Goal: Information Seeking & Learning: Understand process/instructions

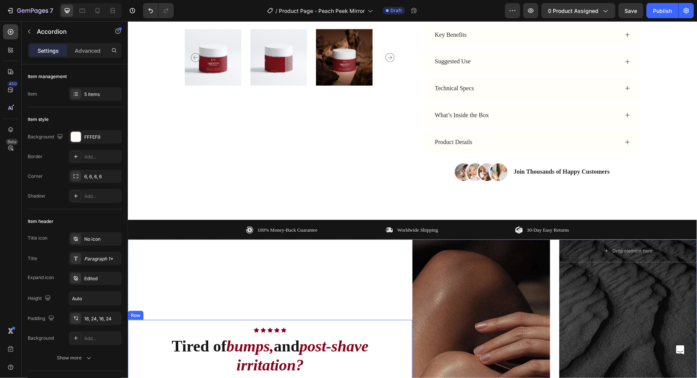
scroll to position [95, 0]
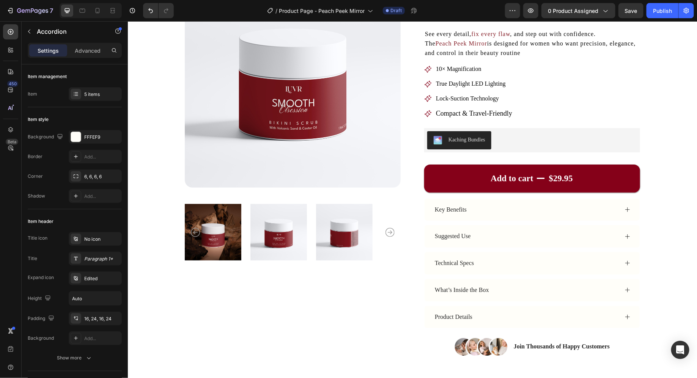
click at [515, 314] on div "Product Details" at bounding box center [525, 317] width 185 height 10
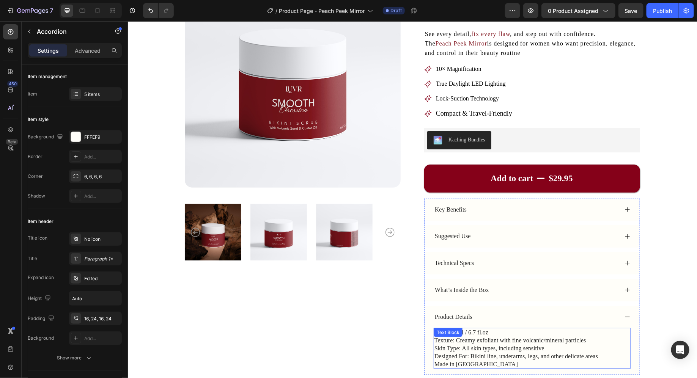
click at [458, 335] on div "Text Block" at bounding box center [447, 332] width 29 height 9
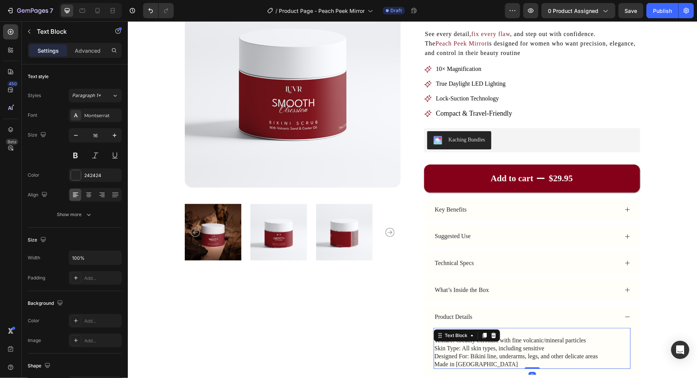
click at [458, 335] on div "Text Block" at bounding box center [456, 335] width 26 height 7
click at [462, 346] on p "Skin Type: All skin types, including sensitive" at bounding box center [531, 348] width 195 height 8
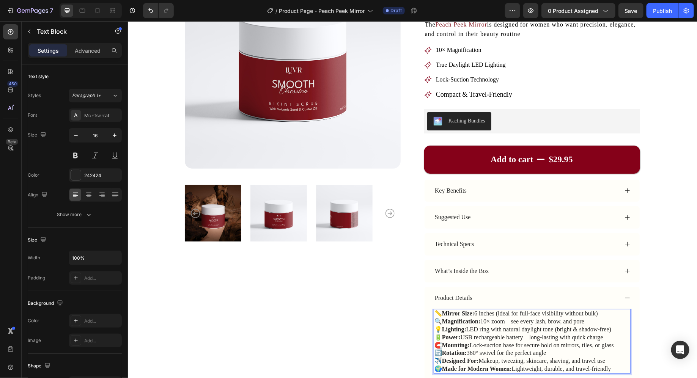
scroll to position [220, 0]
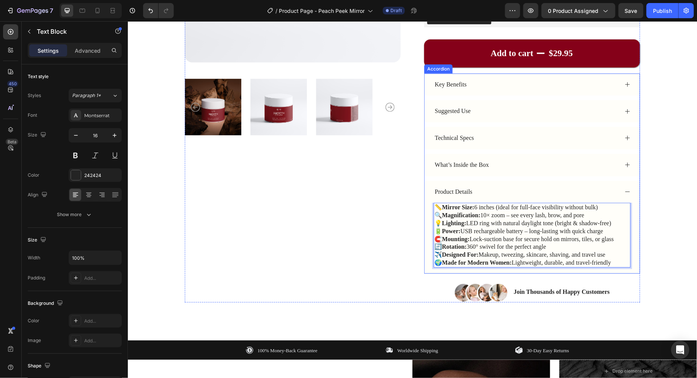
click at [519, 195] on div "Product Details" at bounding box center [531, 192] width 215 height 22
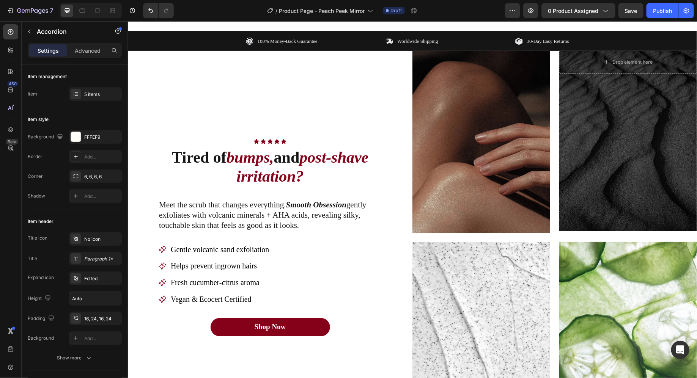
scroll to position [458, 0]
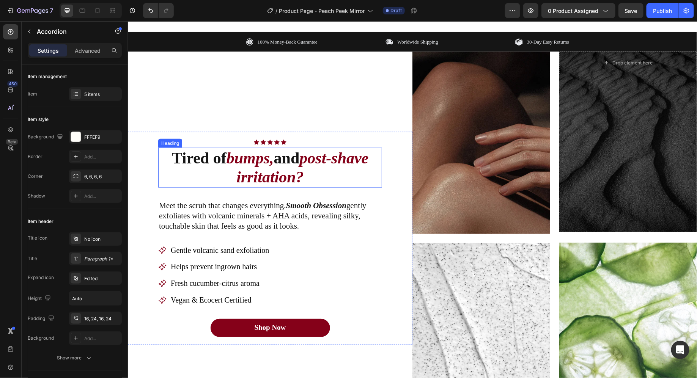
click at [227, 161] on icon "bumps," at bounding box center [249, 157] width 47 height 17
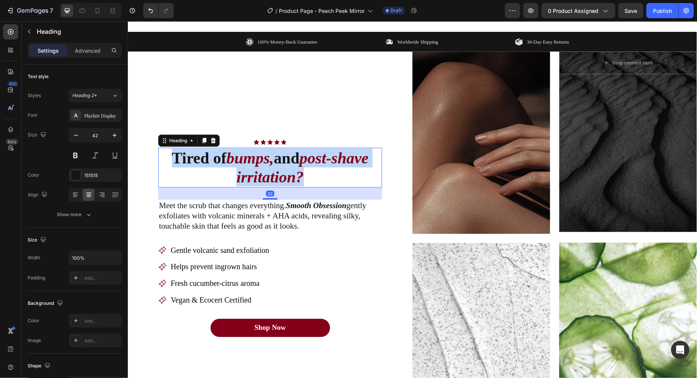
click at [227, 161] on icon "bumps," at bounding box center [249, 157] width 47 height 17
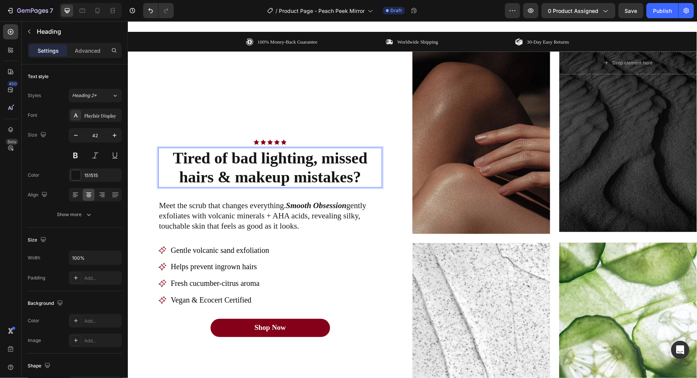
click at [249, 162] on strong "Tired of bad lighting, missed hairs & makeup mistakes?" at bounding box center [269, 167] width 195 height 36
drag, startPoint x: 249, startPoint y: 162, endPoint x: 255, endPoint y: 162, distance: 5.7
click at [255, 162] on strong "Tired of bad lighting, missed hairs & makeup mistakes?" at bounding box center [269, 167] width 195 height 36
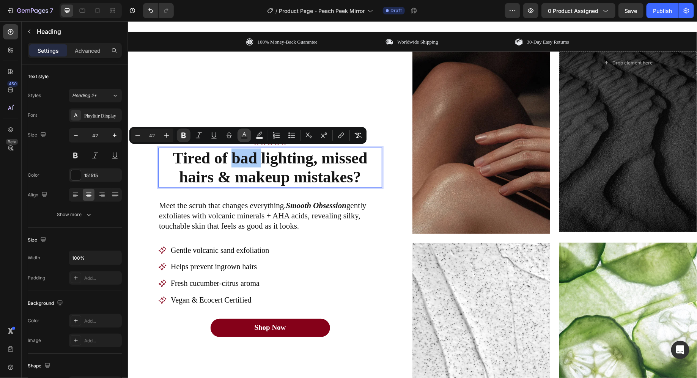
click at [246, 138] on rect "Editor contextual toolbar" at bounding box center [244, 138] width 7 height 2
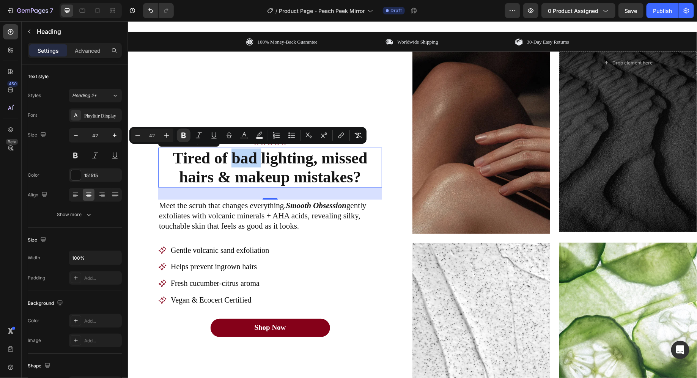
click at [251, 157] on strong "Tired of bad lighting, missed hairs & makeup mistakes?" at bounding box center [269, 167] width 195 height 36
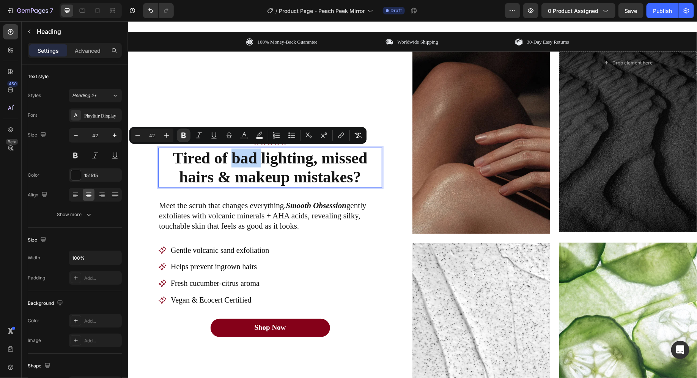
click at [251, 157] on strong "Tired of bad lighting, missed hairs & makeup mistakes?" at bounding box center [269, 167] width 195 height 36
click at [241, 132] on icon "Editor contextual toolbar" at bounding box center [244, 136] width 8 height 8
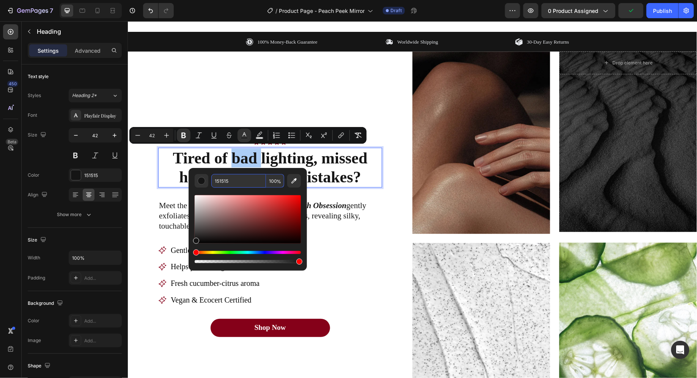
click at [217, 187] on input "151515" at bounding box center [238, 181] width 55 height 14
paste input "831a23"
type input "831A23"
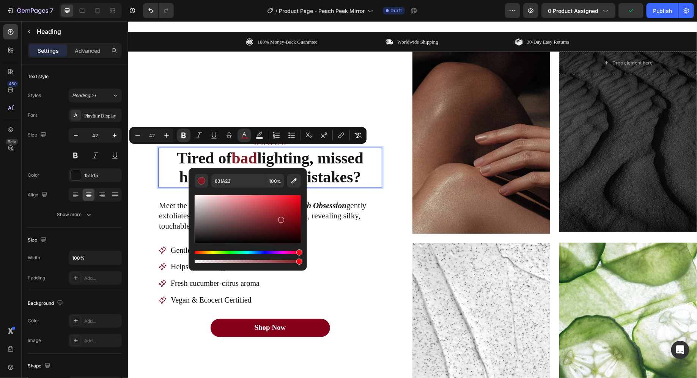
click at [363, 157] on strong "lighting, missed hairs & makeup mistakes?" at bounding box center [271, 167] width 184 height 36
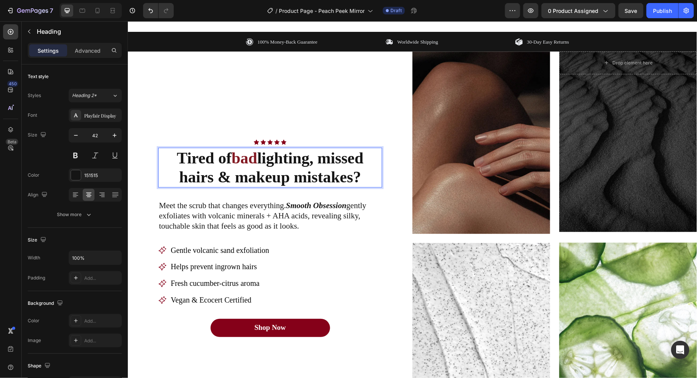
click at [250, 158] on strong "bad" at bounding box center [244, 157] width 26 height 17
drag, startPoint x: 250, startPoint y: 158, endPoint x: 278, endPoint y: 159, distance: 28.1
click at [278, 159] on p "Tired of bad lighting, missed hairs & makeup mistakes?" at bounding box center [270, 167] width 222 height 38
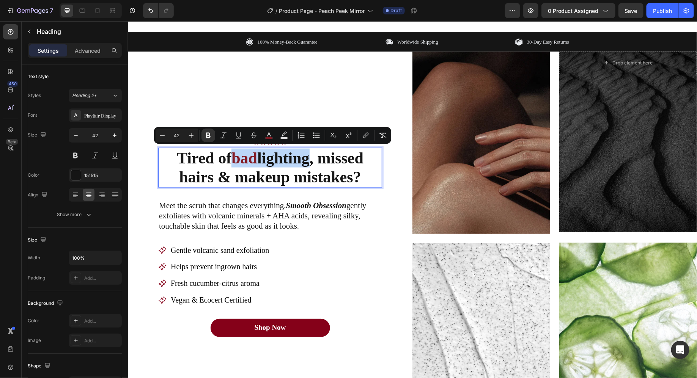
click at [250, 157] on strong "bad" at bounding box center [244, 157] width 26 height 17
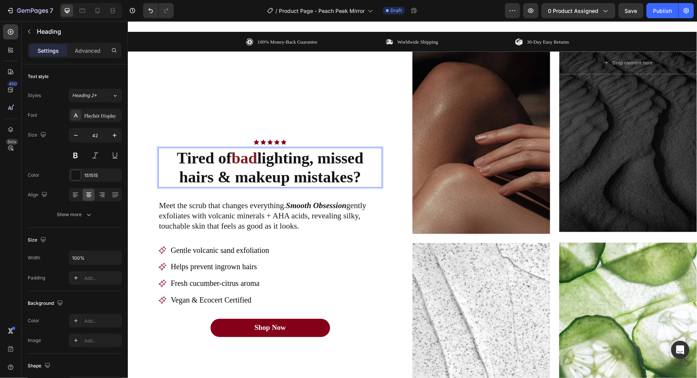
click at [212, 208] on p "Meet the scrub that changes everything. Smooth Obsession gently exfoliates with…" at bounding box center [270, 215] width 222 height 31
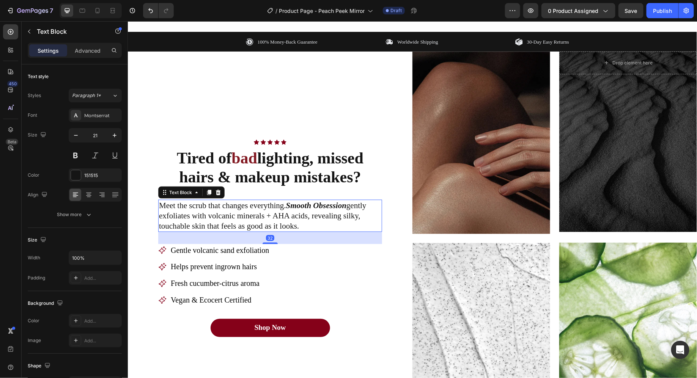
click at [212, 208] on p "Meet the scrub that changes everything. Smooth Obsession gently exfoliates with…" at bounding box center [270, 215] width 222 height 31
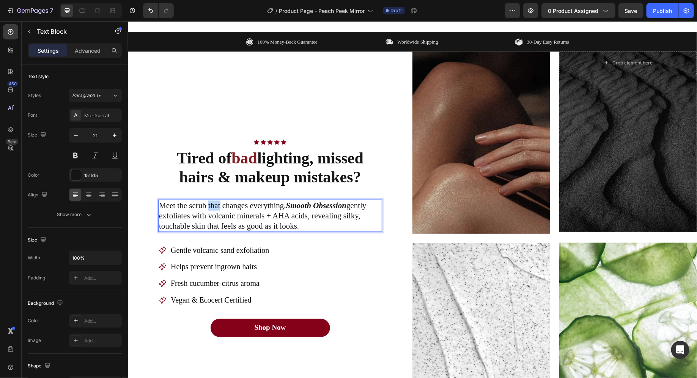
click at [212, 208] on p "Meet the scrub that changes everything. Smooth Obsession gently exfoliates with…" at bounding box center [270, 215] width 222 height 31
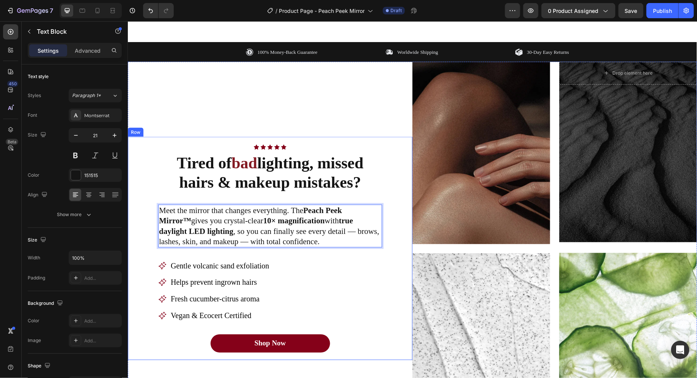
scroll to position [453, 0]
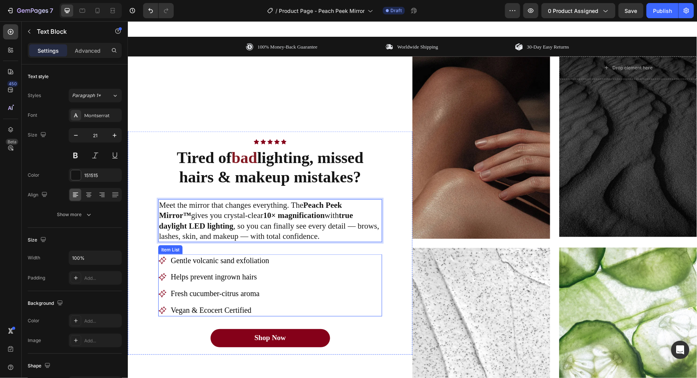
click at [195, 259] on span "Gentle volcanic sand exfoliation" at bounding box center [219, 260] width 98 height 8
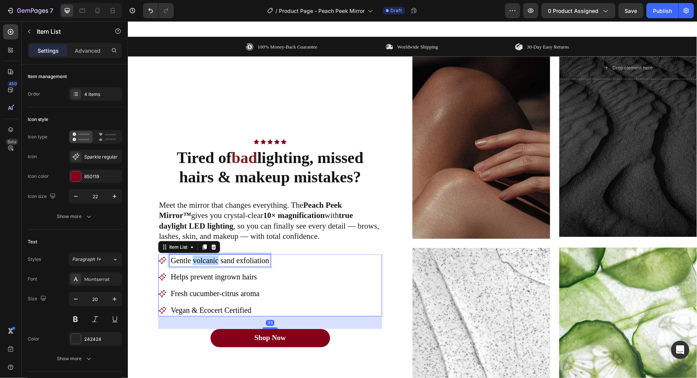
click at [195, 259] on span "Gentle volcanic sand exfoliation" at bounding box center [219, 260] width 98 height 8
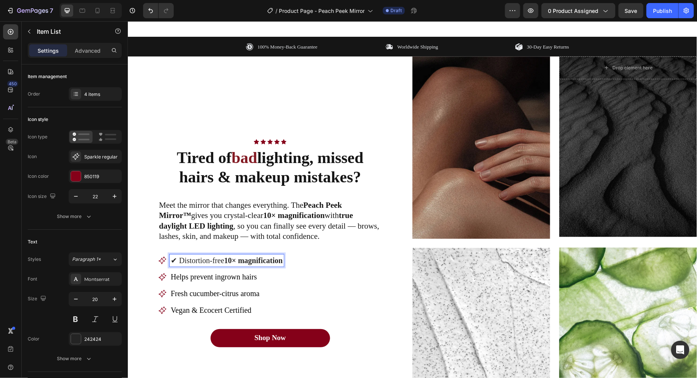
click at [181, 258] on p "✔ Distortion-free 10× magnification" at bounding box center [226, 260] width 112 height 10
click at [181, 278] on span "Helps prevent ingrown hairs" at bounding box center [213, 277] width 86 height 8
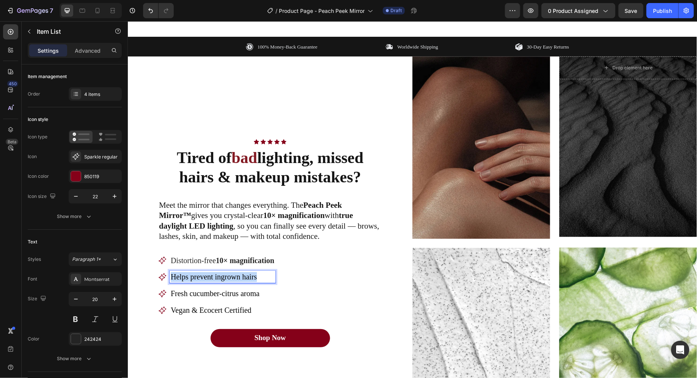
click at [181, 278] on span "Helps prevent ingrown hairs" at bounding box center [213, 277] width 86 height 8
click at [191, 291] on span "Fresh cucumber-citrus aroma" at bounding box center [214, 293] width 89 height 8
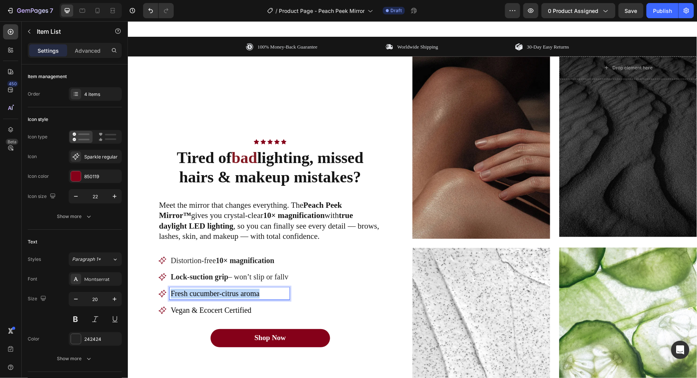
click at [191, 291] on span "Fresh cucumber-citrus aroma" at bounding box center [214, 293] width 89 height 8
click at [199, 306] on span "Vegan & Ecocert Certified" at bounding box center [210, 310] width 81 height 8
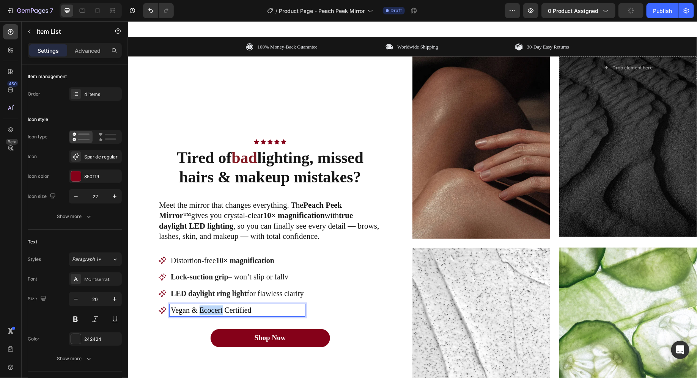
click at [199, 306] on span "Vegan & Ecocert Certified" at bounding box center [210, 310] width 81 height 8
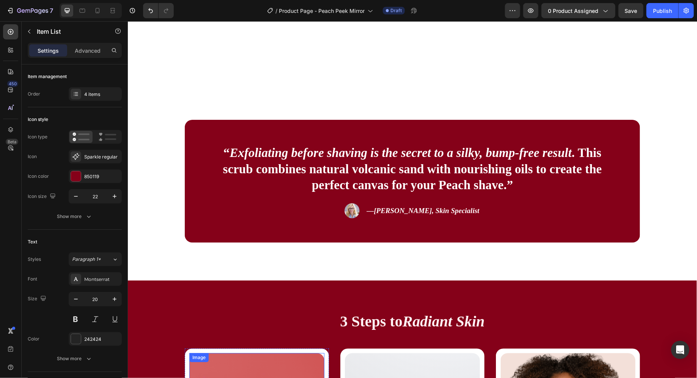
scroll to position [720, 0]
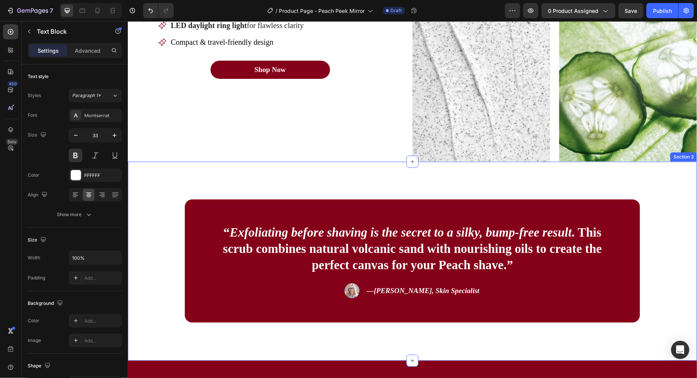
click at [324, 230] on icon "Exfoliating before shaving is the secret to a silky, bump-free result" at bounding box center [400, 232] width 342 height 14
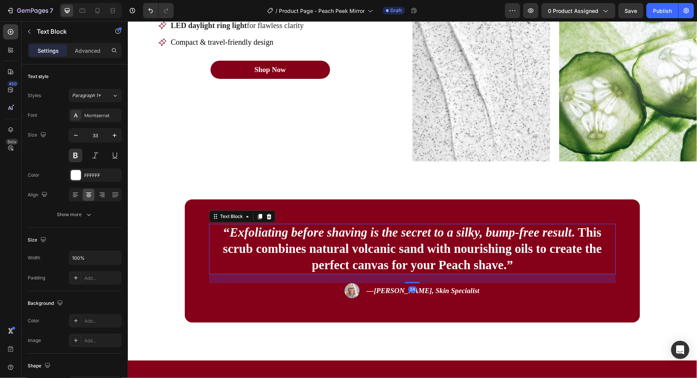
click at [324, 230] on icon "Exfoliating before shaving is the secret to a silky, bump-free result" at bounding box center [400, 232] width 342 height 14
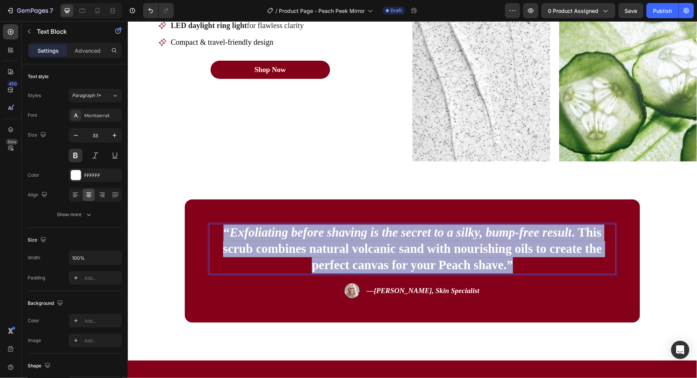
click at [324, 230] on icon "Exfoliating before shaving is the secret to a silky, bump-free result" at bounding box center [400, 232] width 342 height 14
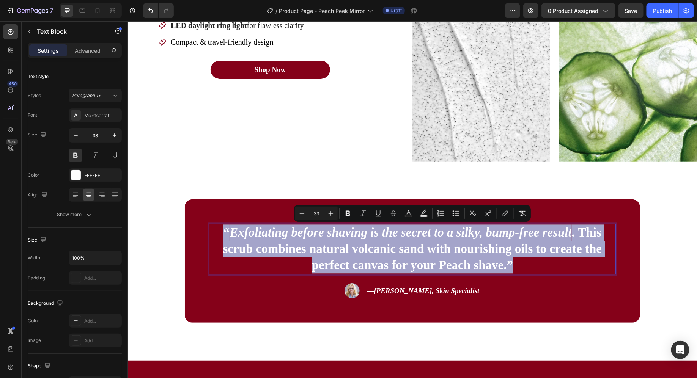
click at [256, 227] on icon "Exfoliating before shaving is the secret to a silky, bump-free result" at bounding box center [400, 232] width 342 height 14
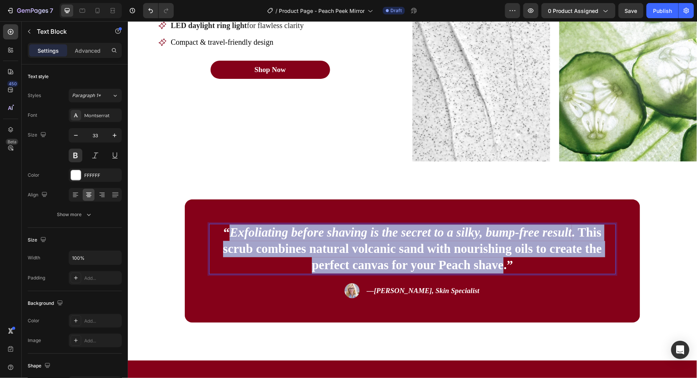
drag, startPoint x: 256, startPoint y: 227, endPoint x: 479, endPoint y: 264, distance: 225.6
click at [479, 264] on p "“ Exfoliating before shaving is the secret to a silky, bump-free result . This …" at bounding box center [411, 248] width 405 height 49
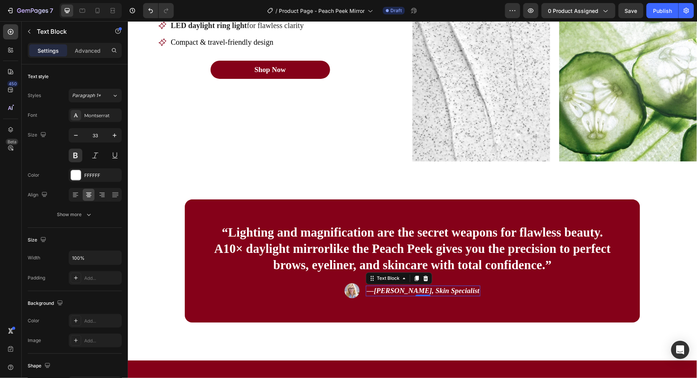
click at [404, 288] on icon "[PERSON_NAME], Skin Specialist" at bounding box center [425, 290] width 105 height 8
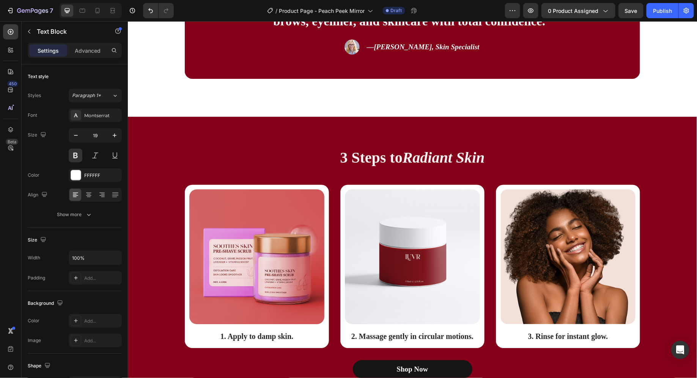
scroll to position [960, 0]
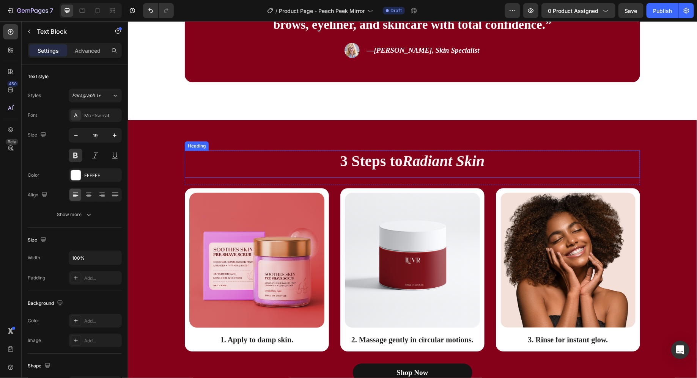
click at [427, 168] on icon "Radiant Skin" at bounding box center [443, 160] width 82 height 17
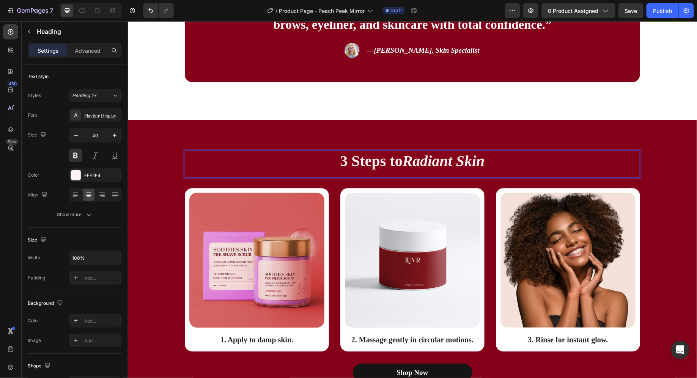
click at [421, 158] on icon "Radiant Skin" at bounding box center [443, 160] width 82 height 17
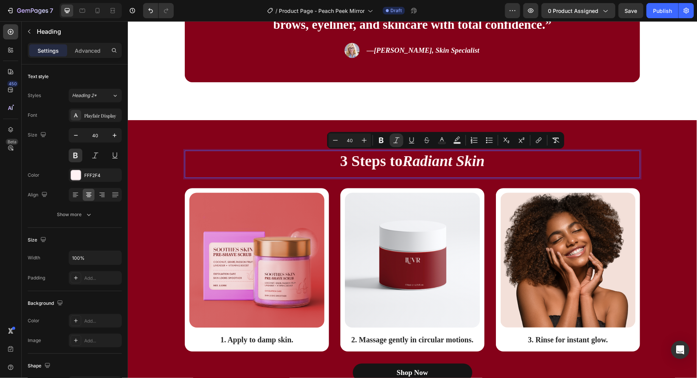
drag, startPoint x: 421, startPoint y: 158, endPoint x: 465, endPoint y: 158, distance: 44.0
click at [465, 158] on icon "Radiant Skin" at bounding box center [443, 160] width 82 height 17
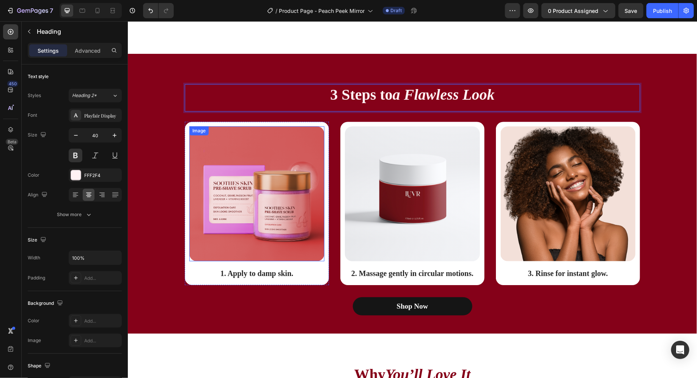
scroll to position [1058, 0]
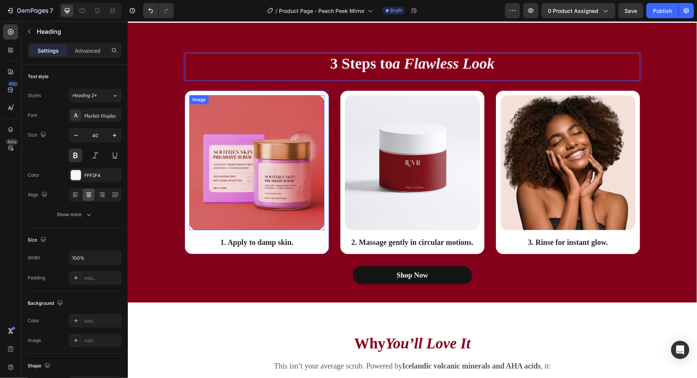
click at [256, 248] on div "Image 1. Apply to damp skin. Text Block" at bounding box center [256, 173] width 135 height 156
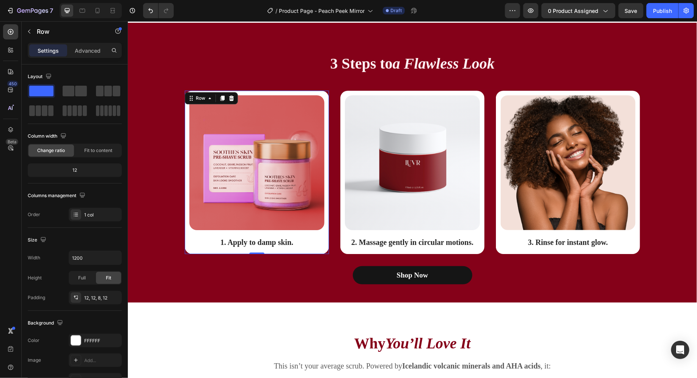
click at [256, 248] on div "Image 1. Apply to damp skin. Text Block" at bounding box center [256, 173] width 135 height 156
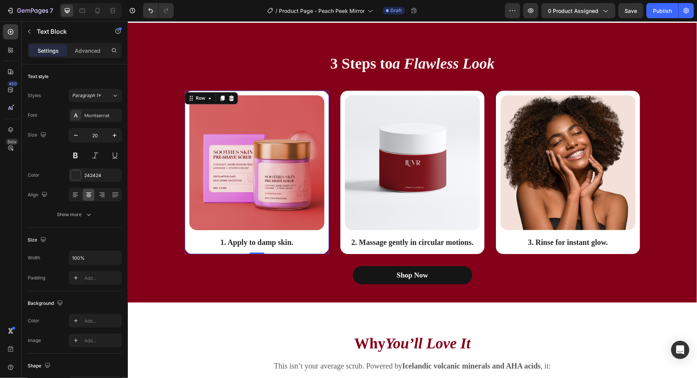
click at [244, 237] on p "1. Apply to damp skin." at bounding box center [257, 242] width 134 height 10
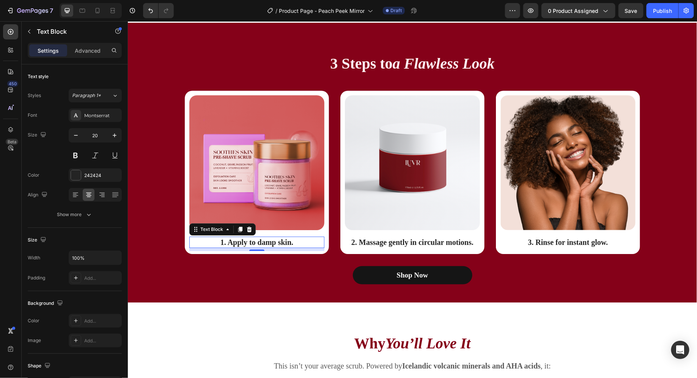
click at [244, 237] on p "1. Apply to damp skin." at bounding box center [257, 242] width 134 height 10
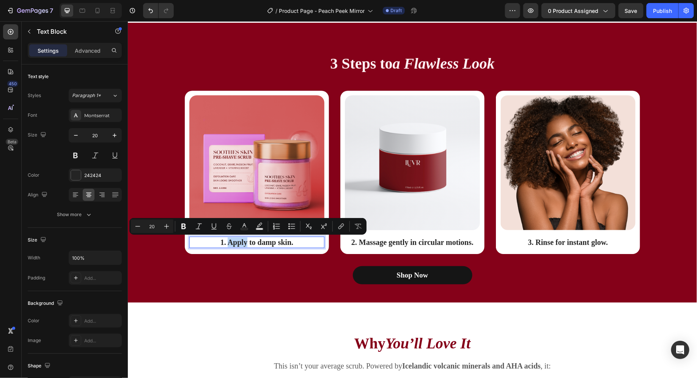
click at [246, 238] on p "1. Apply to damp skin." at bounding box center [257, 242] width 134 height 10
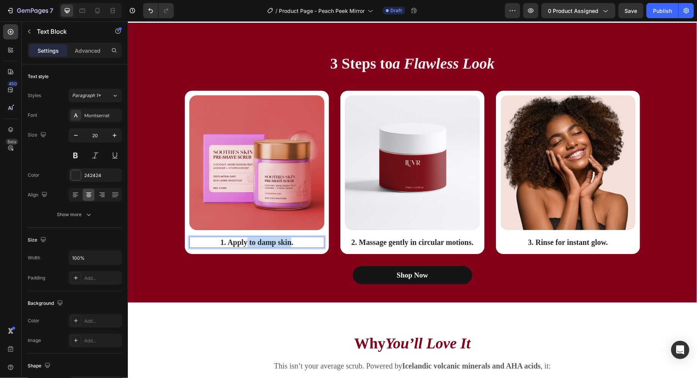
drag, startPoint x: 246, startPoint y: 238, endPoint x: 277, endPoint y: 240, distance: 31.2
click at [277, 240] on p "1. Apply to damp skin." at bounding box center [257, 242] width 134 height 10
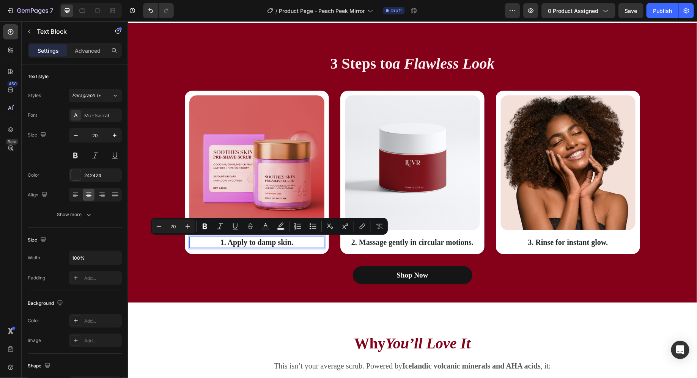
click at [238, 241] on p "1. Apply to damp skin." at bounding box center [257, 242] width 134 height 10
drag, startPoint x: 238, startPoint y: 241, endPoint x: 291, endPoint y: 241, distance: 52.3
click at [291, 241] on p "1. Apply to damp skin." at bounding box center [257, 242] width 134 height 10
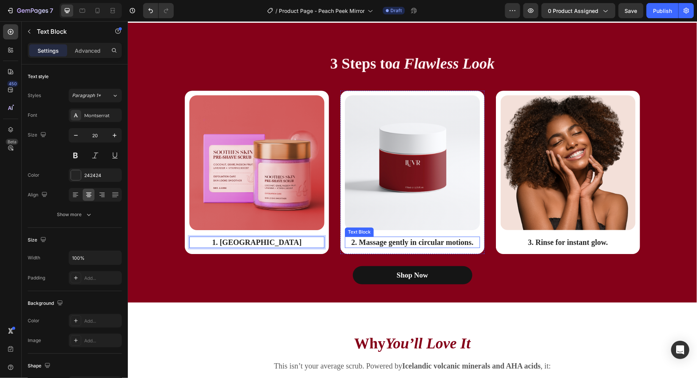
click at [385, 241] on p "2. Massage gently in circular motions." at bounding box center [412, 242] width 134 height 10
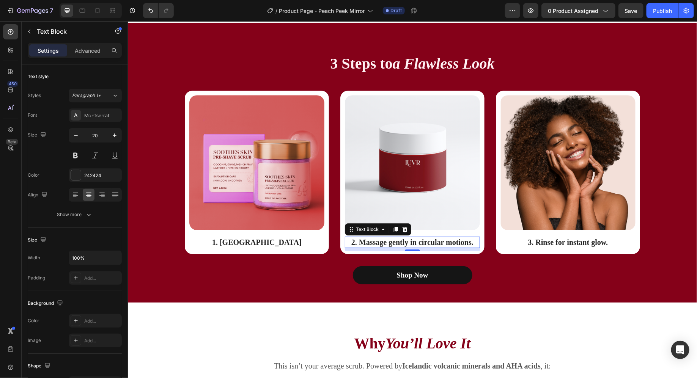
click at [385, 241] on p "2. Massage gently in circular motions." at bounding box center [412, 242] width 134 height 10
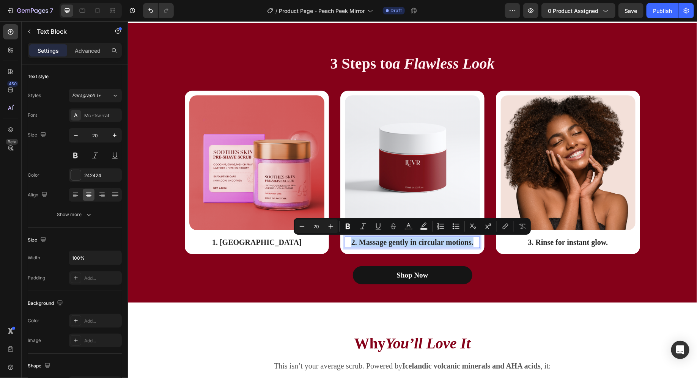
click at [376, 241] on p "2. Massage gently in circular motions." at bounding box center [412, 242] width 134 height 10
drag, startPoint x: 376, startPoint y: 241, endPoint x: 450, endPoint y: 240, distance: 73.2
click at [450, 240] on p "2. Massage gently in circular motions." at bounding box center [412, 242] width 134 height 10
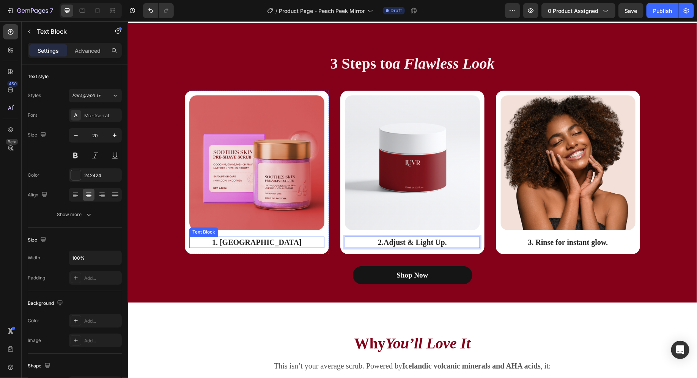
click at [278, 247] on div "1. [GEOGRAPHIC_DATA]" at bounding box center [256, 241] width 135 height 11
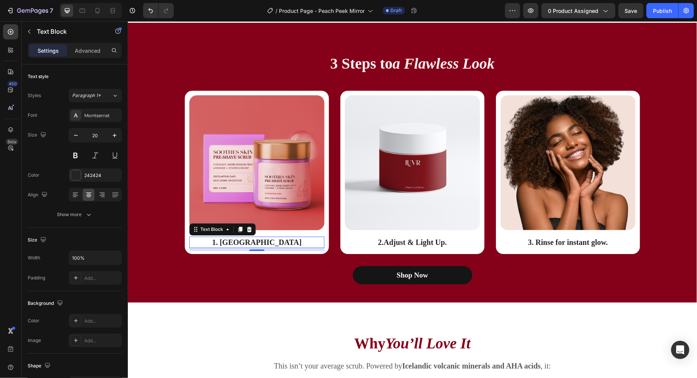
click at [278, 247] on div "1. [GEOGRAPHIC_DATA]" at bounding box center [256, 241] width 135 height 11
click at [561, 244] on p "3. Rinse for instant glow." at bounding box center [568, 242] width 134 height 10
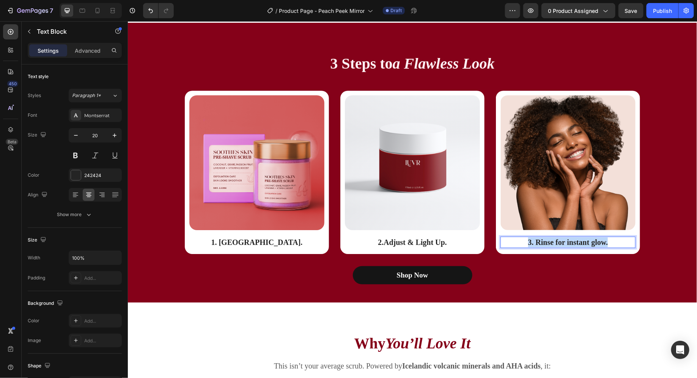
click at [561, 244] on p "3. Rinse for instant glow." at bounding box center [568, 242] width 134 height 10
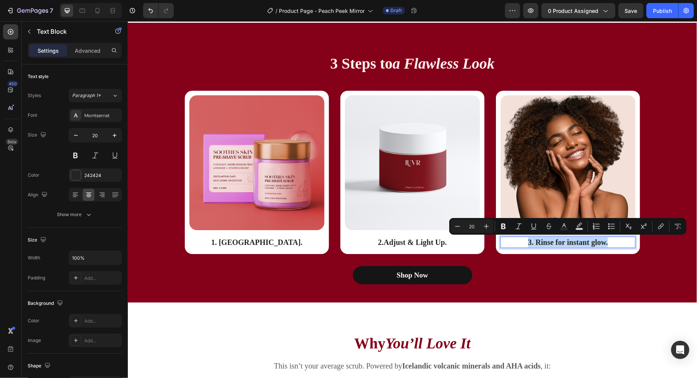
click at [545, 242] on p "3. Rinse for instant glow." at bounding box center [568, 242] width 134 height 10
drag, startPoint x: 545, startPoint y: 242, endPoint x: 601, endPoint y: 242, distance: 55.8
click at [601, 242] on p "3. Rinse for instant glow." at bounding box center [568, 242] width 134 height 10
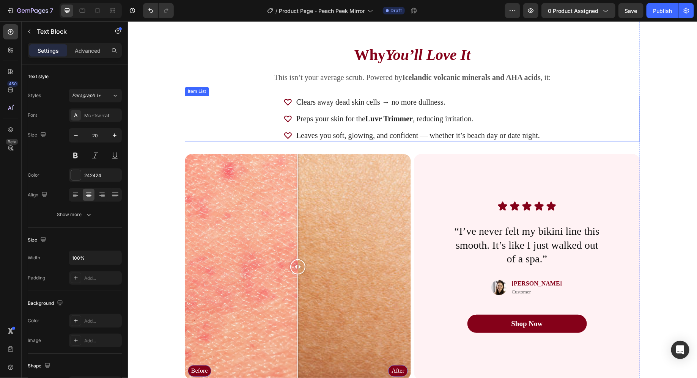
scroll to position [1286, 0]
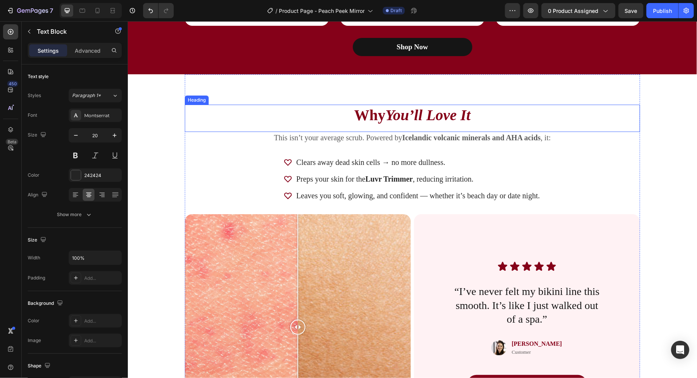
click at [304, 140] on p "This isn’t your average scrub. Powered by Icelandic volcanic minerals and AHA a…" at bounding box center [412, 137] width 454 height 10
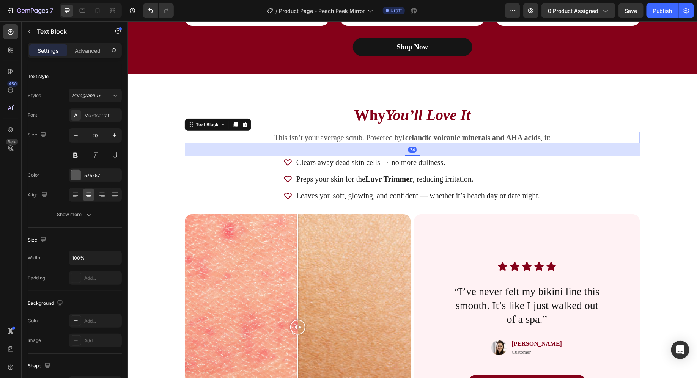
click at [304, 140] on p "This isn’t your average scrub. Powered by Icelandic volcanic minerals and AHA a…" at bounding box center [412, 137] width 454 height 10
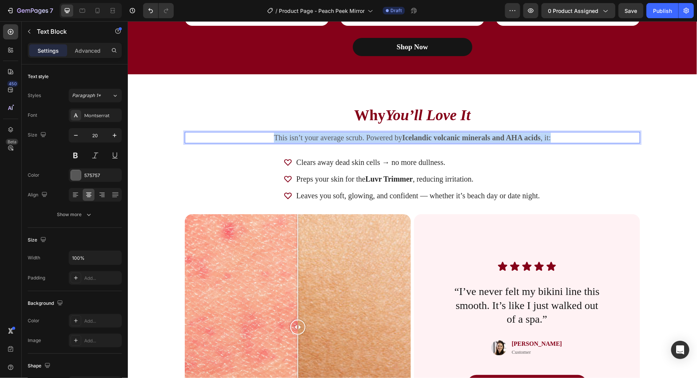
click at [304, 140] on p "This isn’t your average scrub. Powered by Icelandic volcanic minerals and AHA a…" at bounding box center [412, 137] width 454 height 10
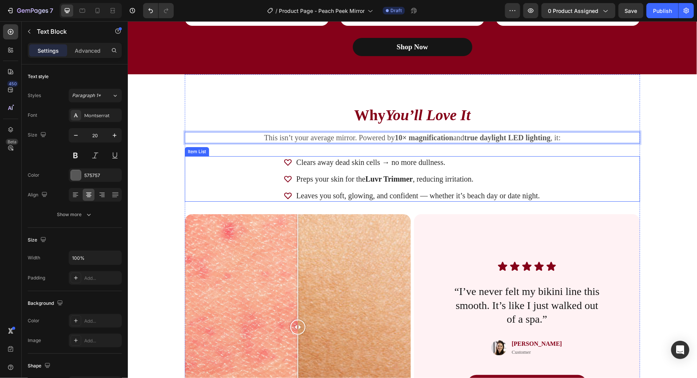
click at [320, 163] on p "Clears away dead skin cells → no more dullness." at bounding box center [418, 162] width 244 height 10
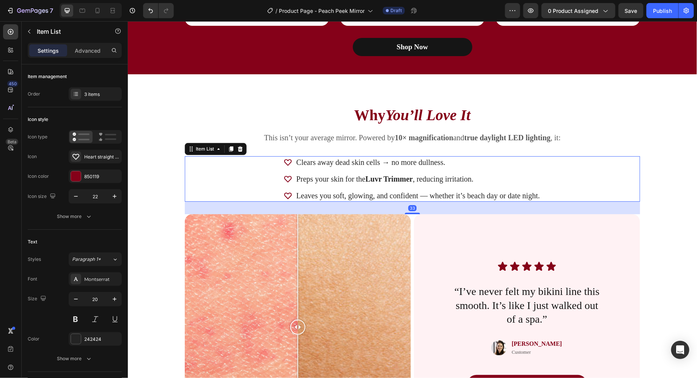
click at [320, 163] on p "Clears away dead skin cells → no more dullness." at bounding box center [418, 162] width 244 height 10
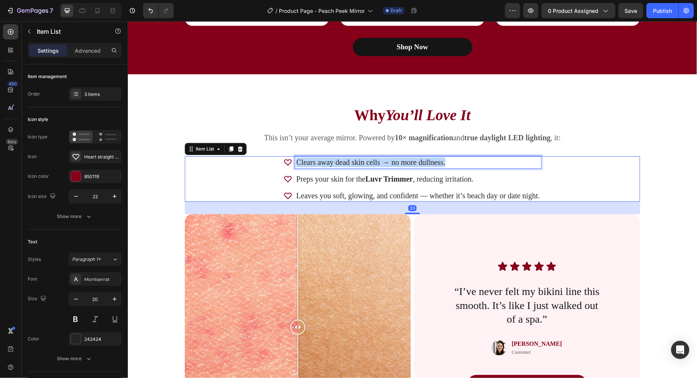
click at [320, 163] on p "Clears away dead skin cells → no more dullness." at bounding box center [418, 162] width 244 height 10
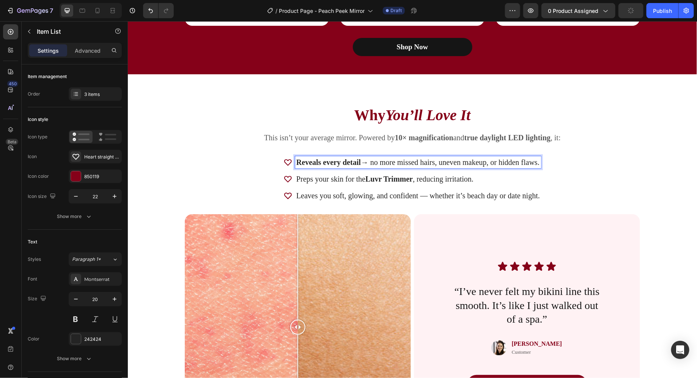
click at [337, 177] on p "Preps your skin for the Luvr Trimmer , reducing irritation." at bounding box center [418, 179] width 244 height 10
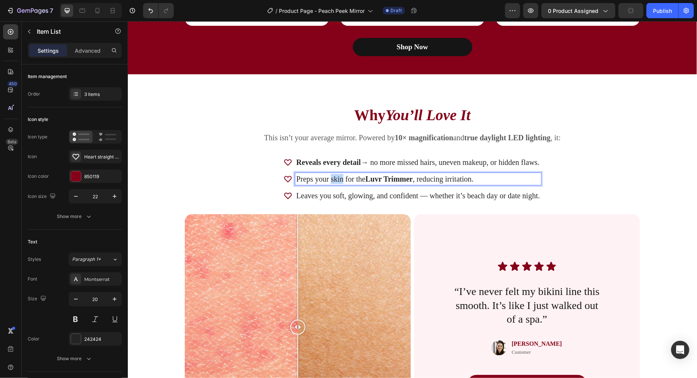
click at [337, 177] on p "Preps your skin for the Luvr Trimmer , reducing irritation." at bounding box center [418, 179] width 244 height 10
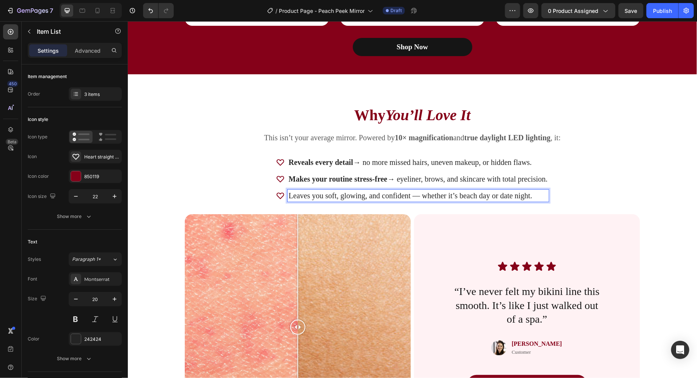
click at [321, 199] on div "Leaves you soft, glowing, and confident — whether it’s beach day or date night." at bounding box center [417, 195] width 261 height 12
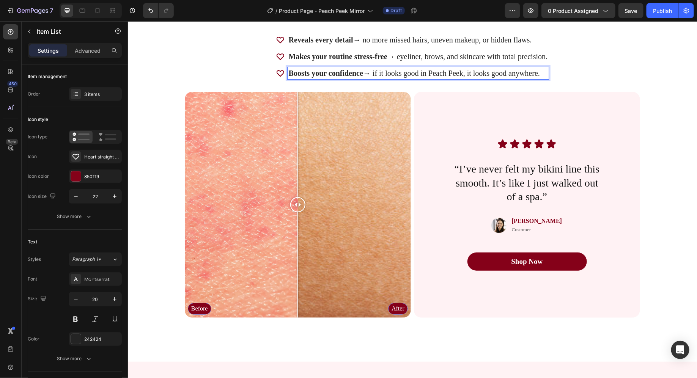
scroll to position [1417, 0]
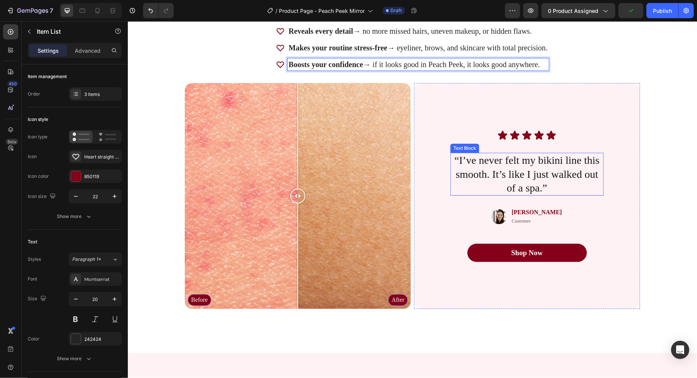
click at [497, 160] on p "“I’ve never felt my bikini line this smooth. It’s like I just walked out of a s…" at bounding box center [527, 173] width 152 height 41
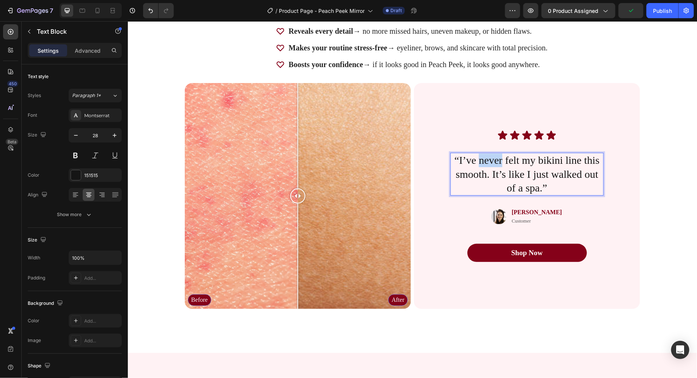
click at [497, 160] on p "“I’ve never felt my bikini line this smooth. It’s like I just walked out of a s…" at bounding box center [527, 173] width 152 height 41
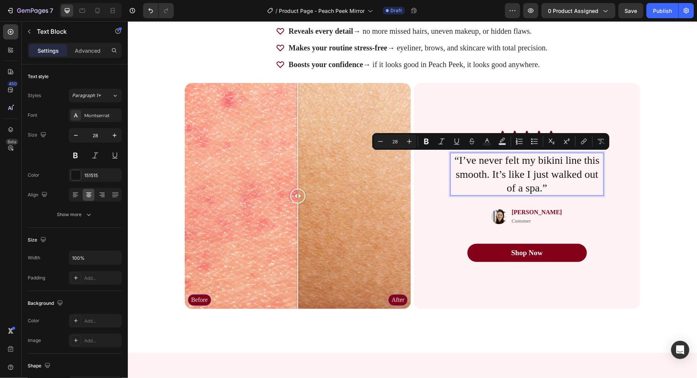
click at [459, 157] on p "“I’ve never felt my bikini line this smooth. It’s like I just walked out of a s…" at bounding box center [527, 173] width 152 height 41
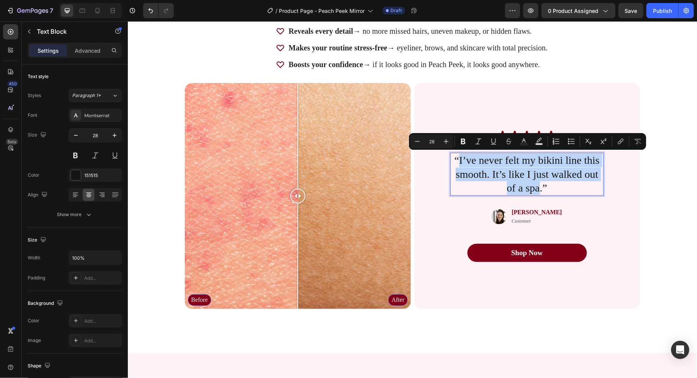
drag, startPoint x: 459, startPoint y: 157, endPoint x: 534, endPoint y: 185, distance: 80.9
click at [534, 185] on p "“I’ve never felt my bikini line this smooth. It’s like I just walked out of a s…" at bounding box center [527, 173] width 152 height 41
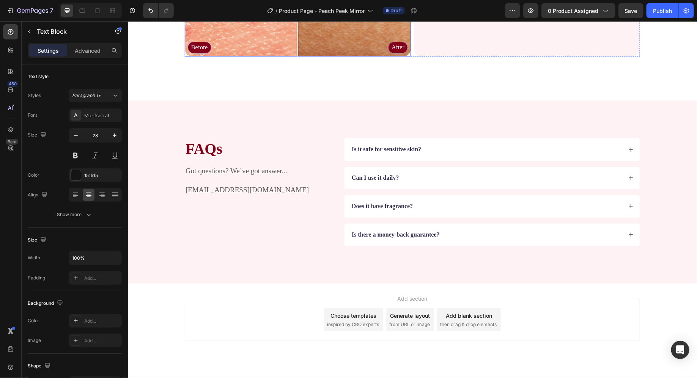
scroll to position [1671, 0]
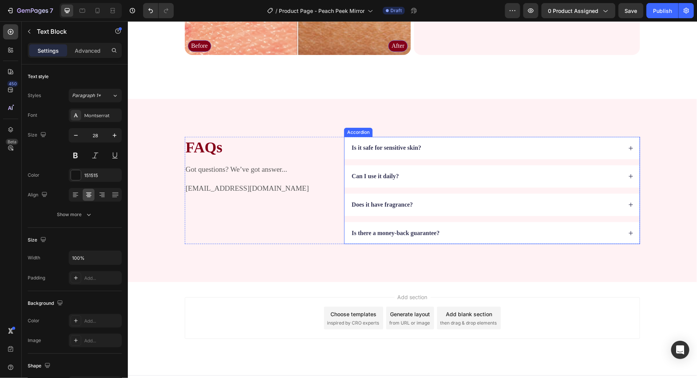
click at [388, 147] on strong "Is it safe for sensitive skin?" at bounding box center [385, 147] width 69 height 6
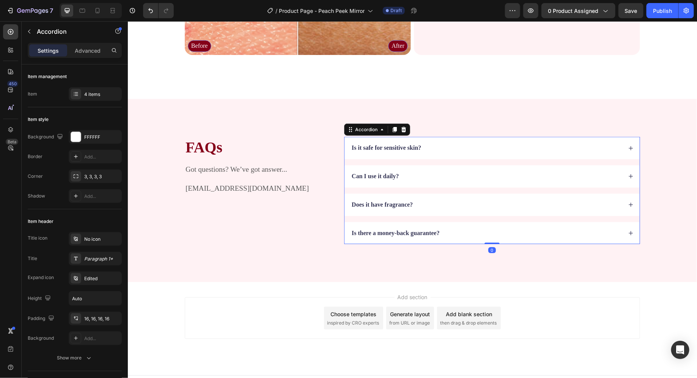
click at [388, 147] on strong "Is it safe for sensitive skin?" at bounding box center [385, 147] width 69 height 6
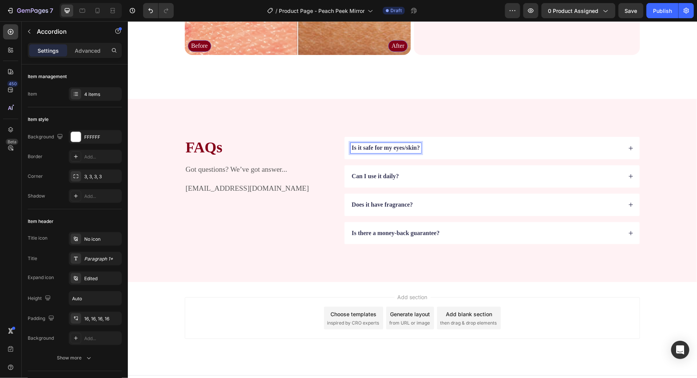
click at [476, 139] on div "Is it safe for my eyes/skin?" at bounding box center [491, 148] width 295 height 22
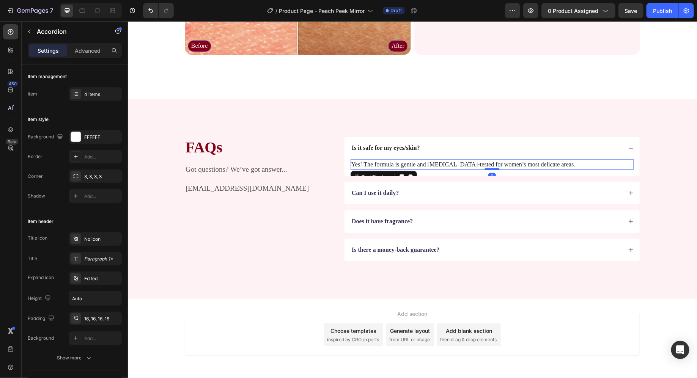
click at [412, 164] on p "Yes! The formula is gentle and [MEDICAL_DATA]-tested for women’s most delicate …" at bounding box center [491, 164] width 281 height 9
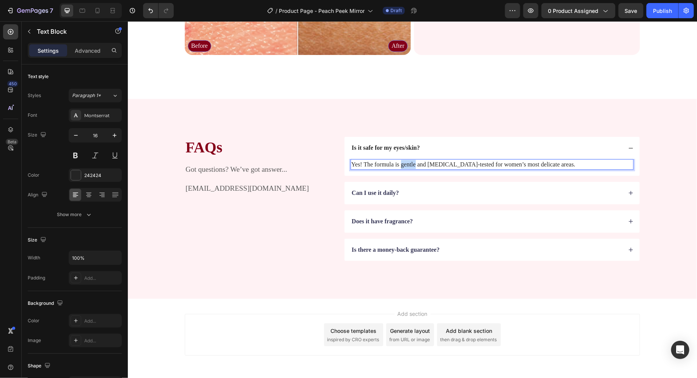
click at [412, 164] on p "Yes! The formula is gentle and [MEDICAL_DATA]-tested for women’s most delicate …" at bounding box center [491, 164] width 281 height 9
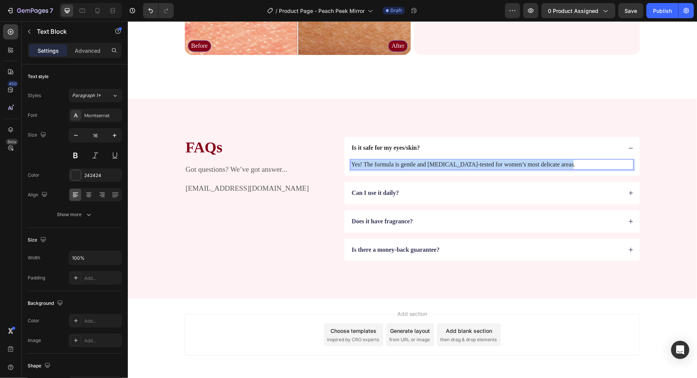
click at [412, 164] on p "Yes! The formula is gentle and [MEDICAL_DATA]-tested for women’s most delicate …" at bounding box center [491, 164] width 281 height 9
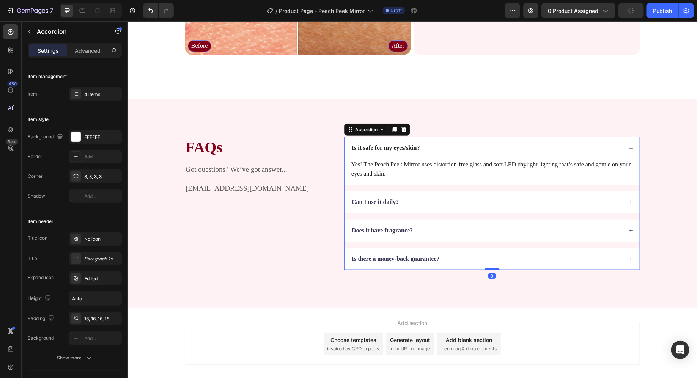
click at [369, 201] on strong "Can I use it daily?" at bounding box center [374, 201] width 47 height 6
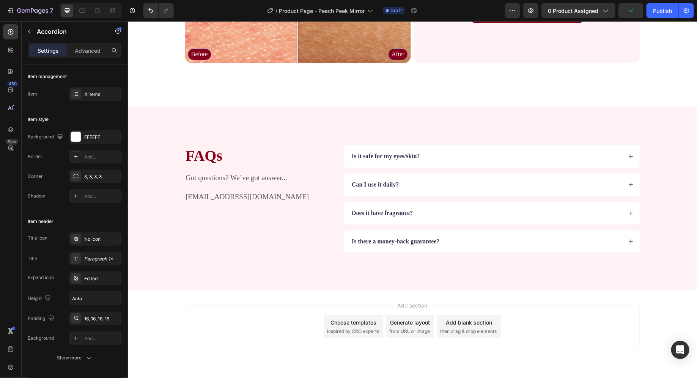
scroll to position [1654, 0]
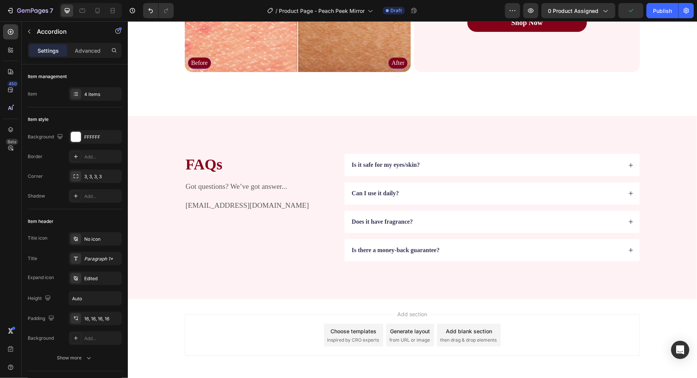
click at [424, 203] on div "Can I use it daily?" at bounding box center [491, 193] width 295 height 22
click at [416, 203] on div "Is it safe for my eyes/skin? Can I use it daily? Does it have fragrance? Is the…" at bounding box center [492, 207] width 296 height 107
click at [418, 193] on div "Can I use it daily?" at bounding box center [486, 193] width 272 height 10
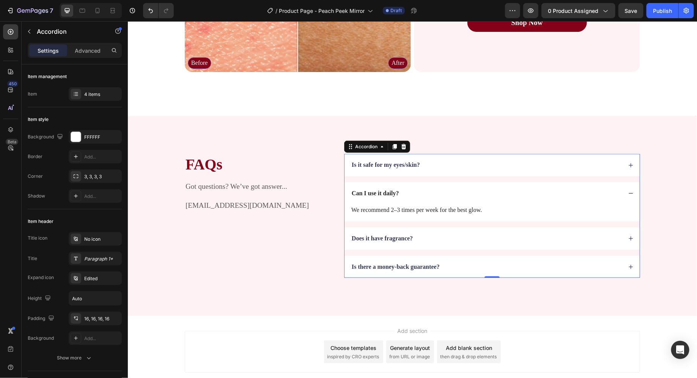
click at [401, 218] on div "We recommend 2–3 times per week for the best glow. Text Block" at bounding box center [491, 212] width 295 height 17
click at [401, 207] on p "We recommend 2–3 times per week for the best glow." at bounding box center [491, 209] width 281 height 9
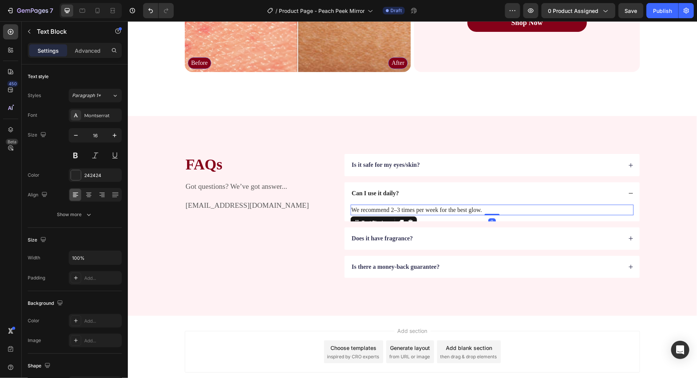
click at [401, 207] on p "We recommend 2–3 times per week for the best glow." at bounding box center [491, 209] width 281 height 9
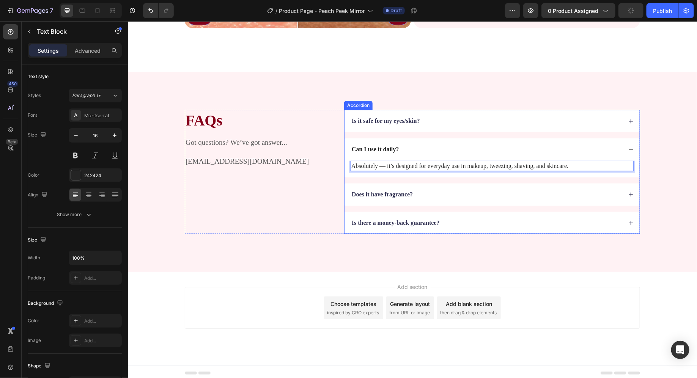
click at [382, 195] on strong "Does it have fragrance?" at bounding box center [381, 194] width 61 height 6
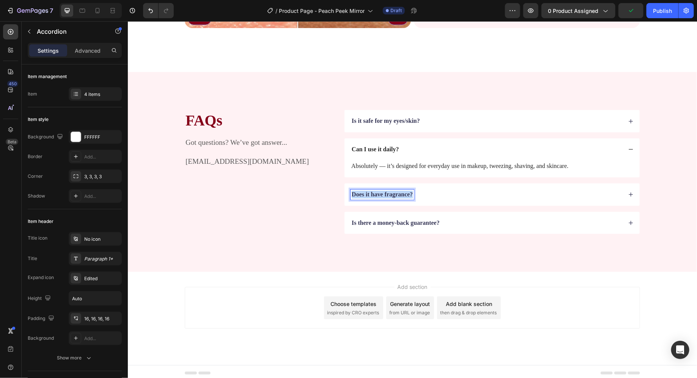
click at [382, 194] on strong "Does it have fragrance?" at bounding box center [381, 194] width 61 height 6
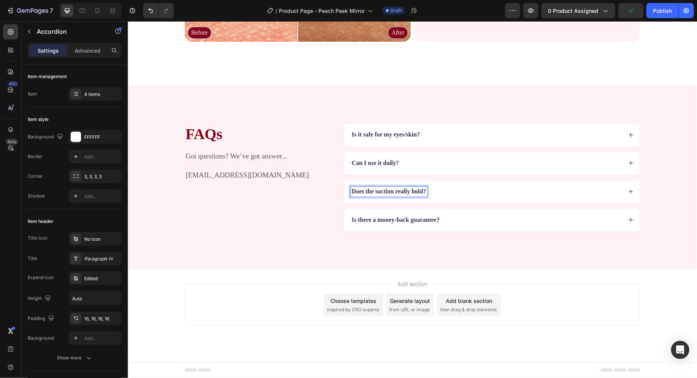
click at [438, 191] on div "Does the suction really hold?" at bounding box center [486, 191] width 272 height 10
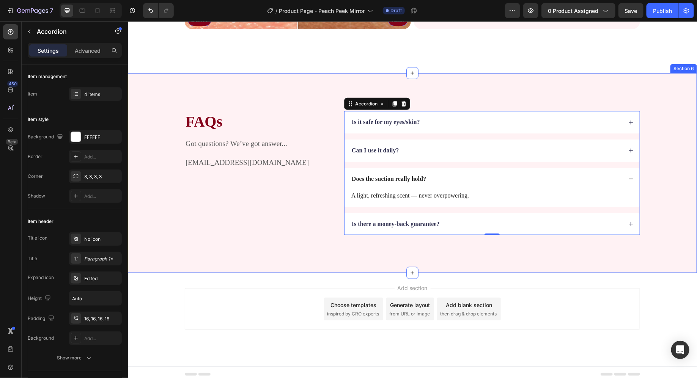
scroll to position [1697, 0]
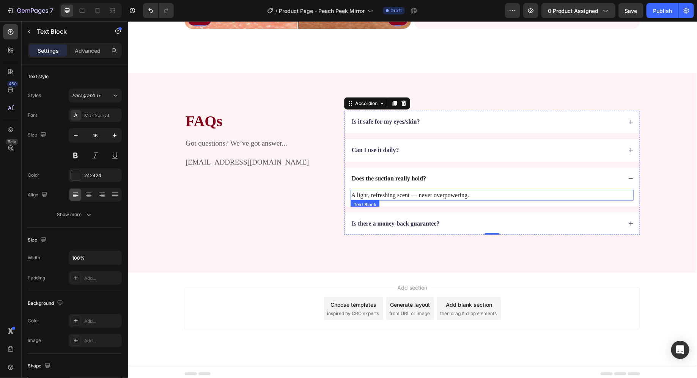
click at [374, 194] on p "A light, refreshing scent — never overpowering." at bounding box center [491, 194] width 281 height 9
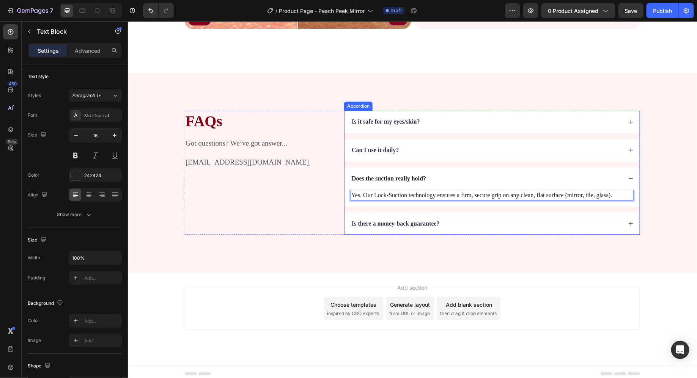
click at [470, 218] on div "Is there a money-back guarantee?" at bounding box center [486, 223] width 272 height 10
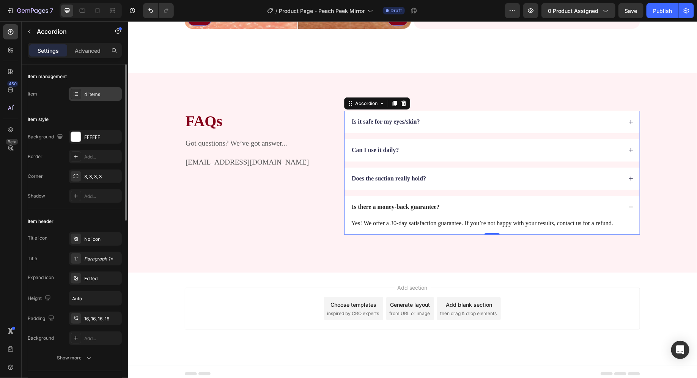
click at [95, 98] on div "4 items" at bounding box center [95, 94] width 53 height 14
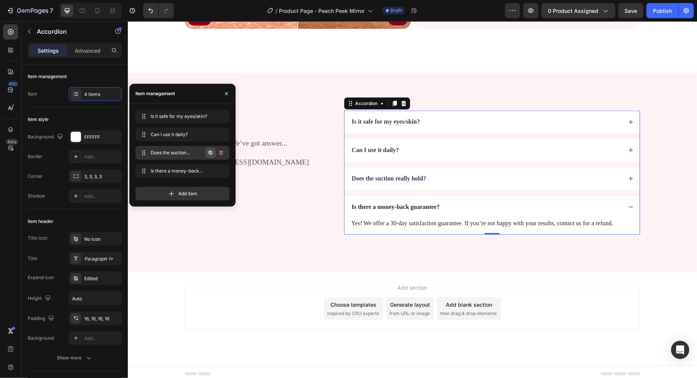
click at [211, 154] on icon "button" at bounding box center [211, 153] width 2 height 2
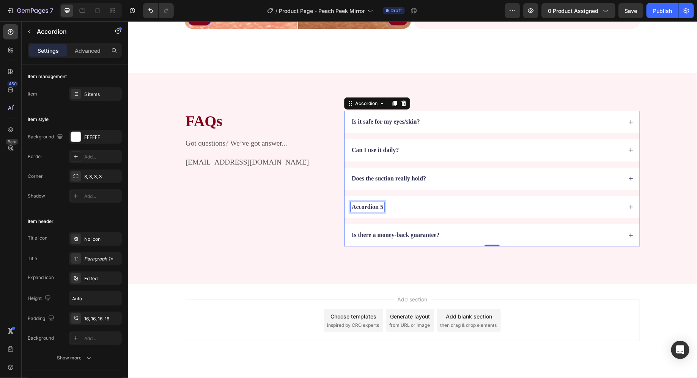
click at [377, 203] on div "Accordion 5" at bounding box center [367, 207] width 34 height 10
click at [377, 203] on p "Accordion 5" at bounding box center [366, 207] width 31 height 8
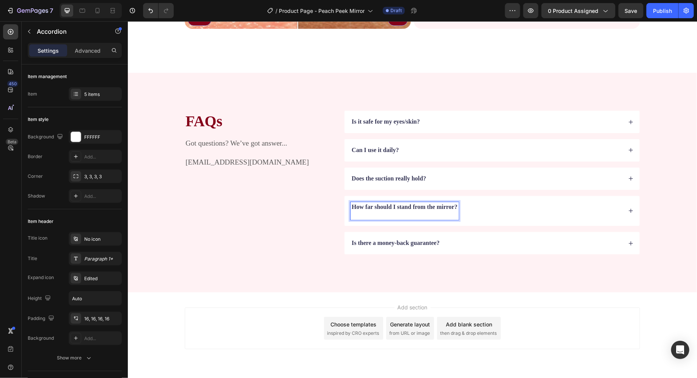
click at [481, 205] on div "How far should I stand from the mirror?" at bounding box center [486, 211] width 272 height 18
click at [454, 204] on strong "How far should I stand from the mirror?" at bounding box center [404, 206] width 106 height 6
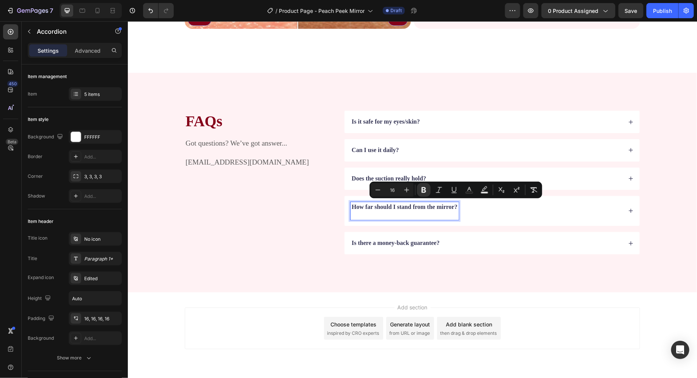
click at [450, 210] on p "How far should I stand from the mirror?" at bounding box center [404, 211] width 106 height 16
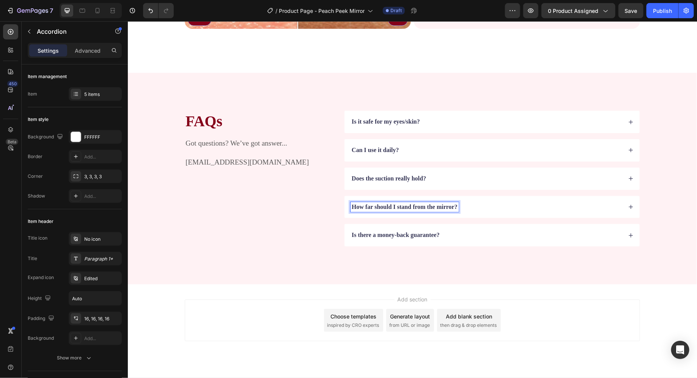
click at [510, 206] on div "How far should I stand from the mirror?" at bounding box center [486, 207] width 272 height 10
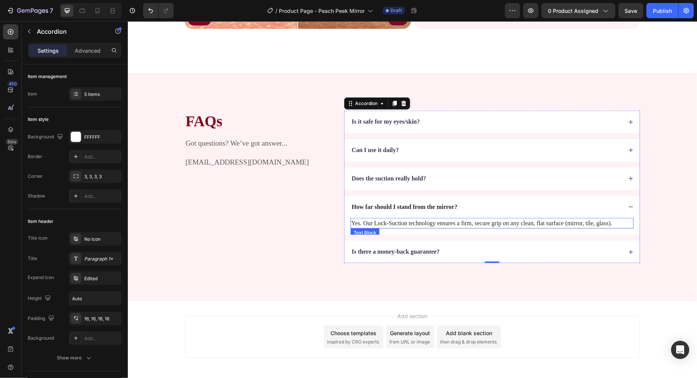
click at [390, 225] on p "Yes. Our Lock-Suction technology ensures a firm, secure grip on any clean, flat…" at bounding box center [491, 222] width 281 height 9
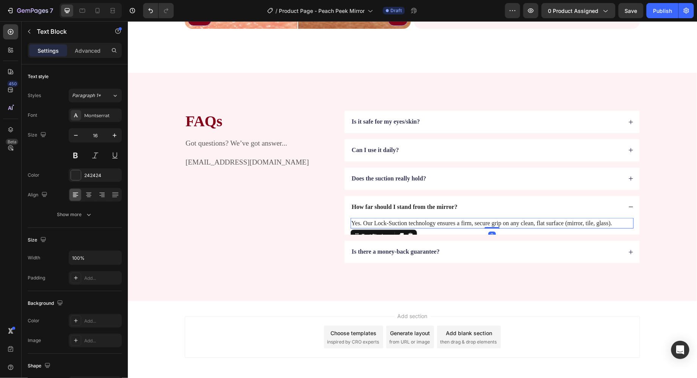
click at [390, 225] on p "Yes. Our Lock-Suction technology ensures a firm, secure grip on any clean, flat…" at bounding box center [491, 222] width 281 height 9
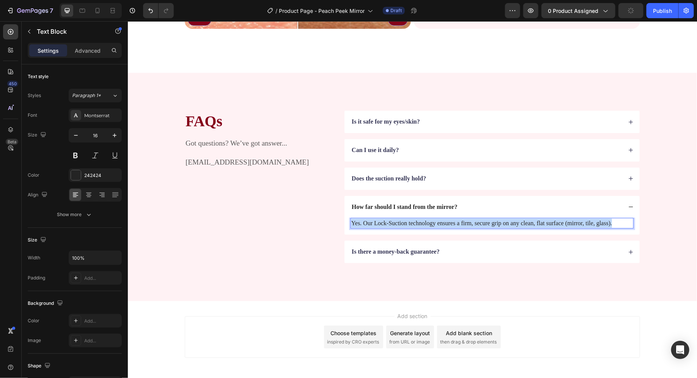
click at [390, 225] on p "Yes. Our Lock-Suction technology ensures a firm, secure grip on any clean, flat…" at bounding box center [491, 222] width 281 height 9
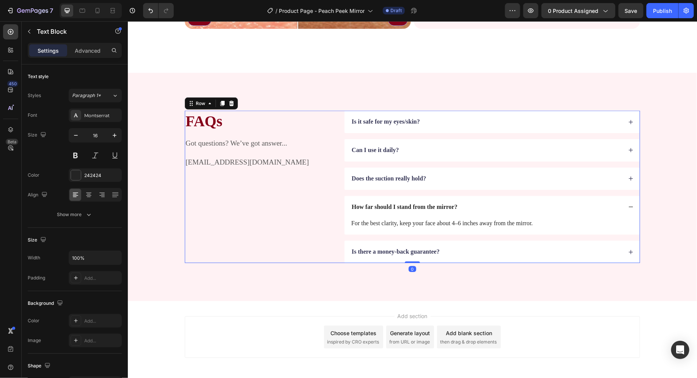
click at [250, 208] on div "FAQs Heading Got questions? We’ve got answer... [EMAIL_ADDRESS][DOMAIN_NAME] Te…" at bounding box center [258, 186] width 148 height 152
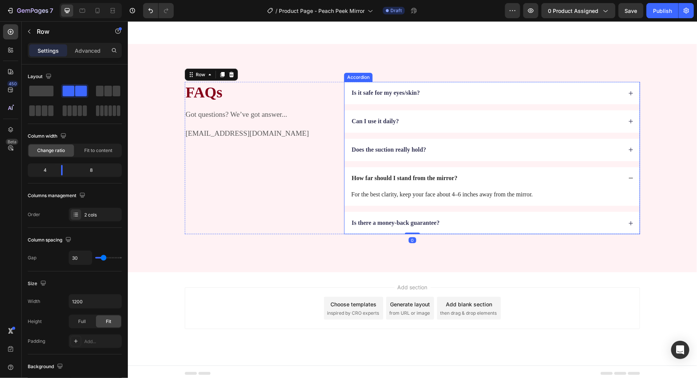
click at [544, 173] on div "How far should I stand from the mirror?" at bounding box center [486, 178] width 272 height 10
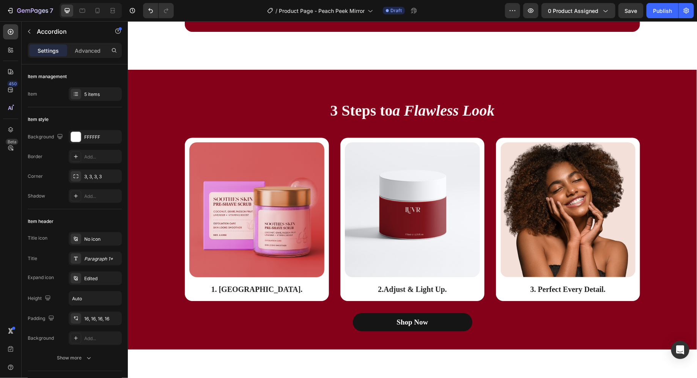
scroll to position [1009, 0]
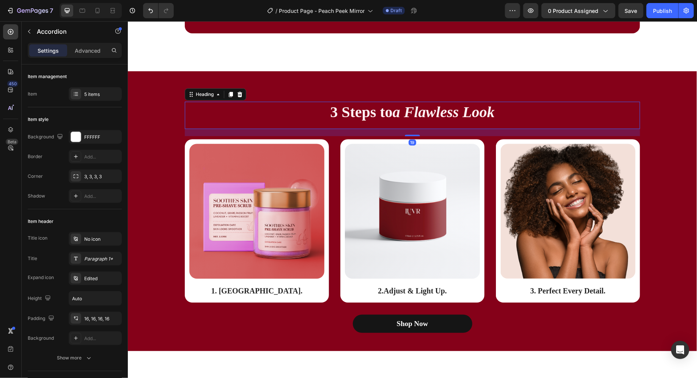
click at [439, 108] on icon "a Flawless Look" at bounding box center [443, 111] width 102 height 17
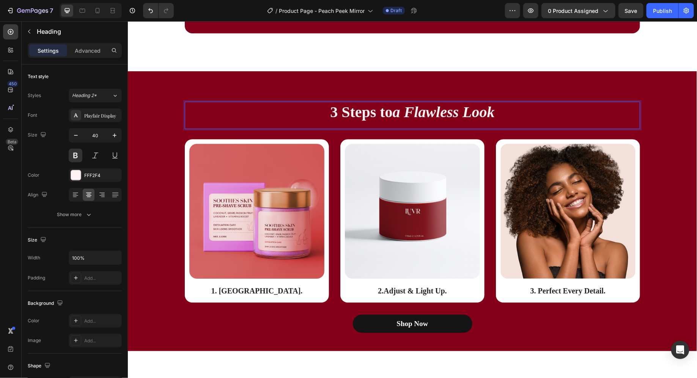
click at [439, 108] on icon "a Flawless Look" at bounding box center [443, 111] width 102 height 17
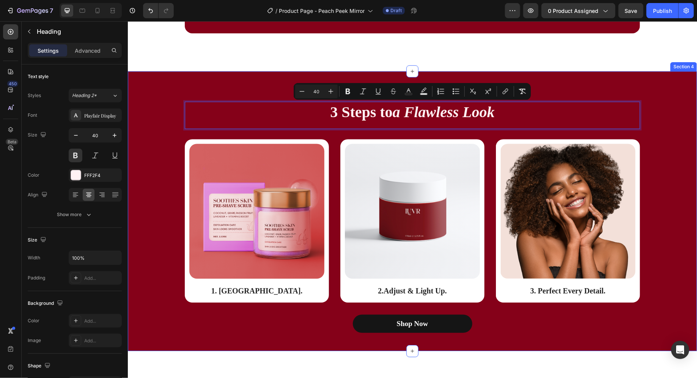
click at [263, 77] on div "3 Steps to a Flawless Look Heading 19 Row Image 1. [GEOGRAPHIC_DATA]. Text Bloc…" at bounding box center [411, 211] width 569 height 280
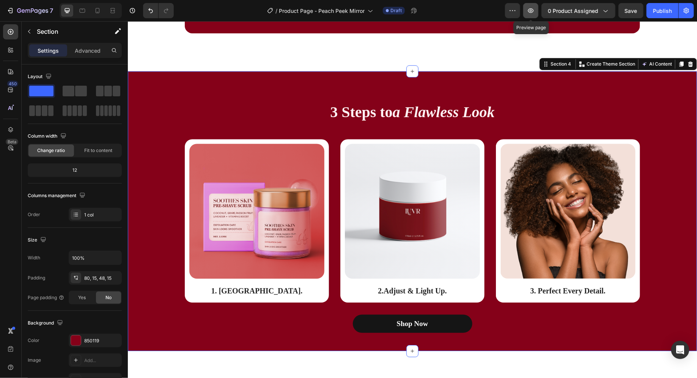
click at [528, 8] on button "button" at bounding box center [530, 10] width 15 height 15
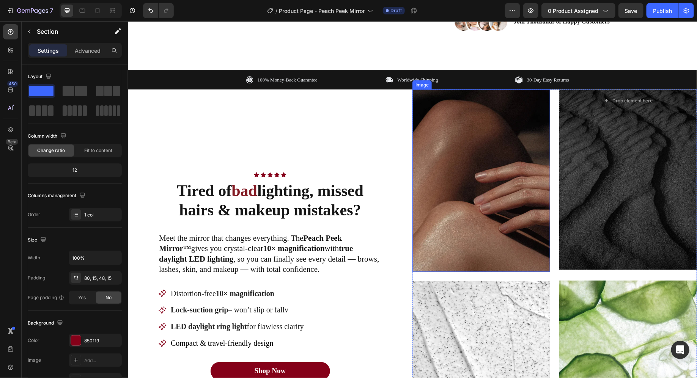
scroll to position [466, 0]
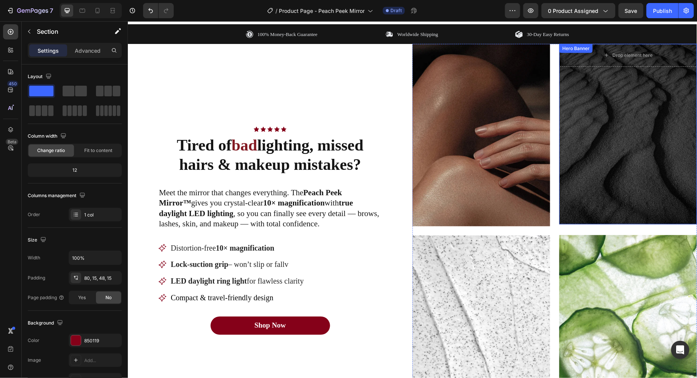
click at [607, 117] on div "Overlay" at bounding box center [628, 134] width 138 height 181
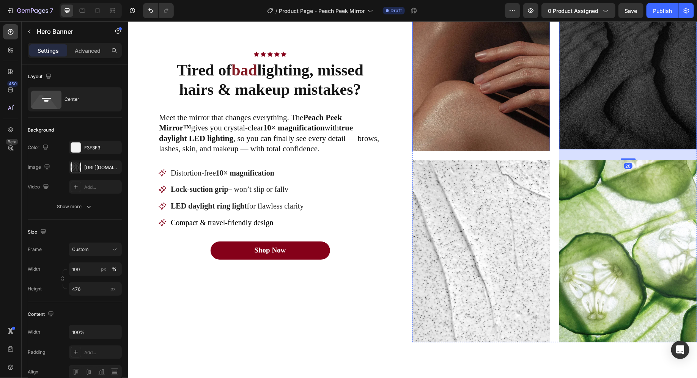
scroll to position [559, 0]
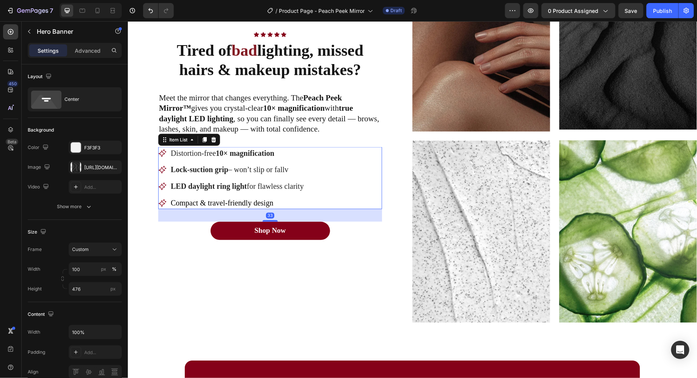
click at [211, 166] on strong "Lock-suction grip" at bounding box center [199, 169] width 58 height 8
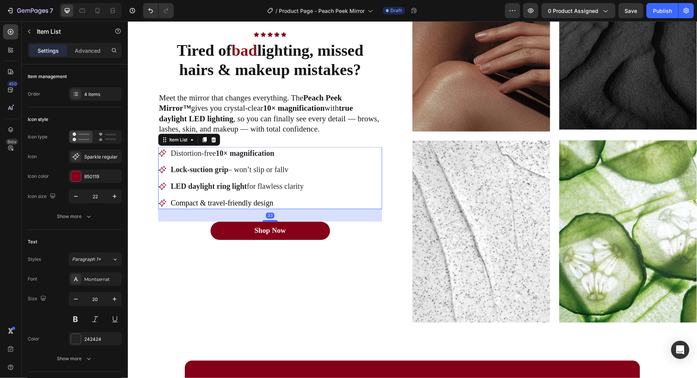
click at [211, 166] on strong "Lock-suction grip" at bounding box center [199, 169] width 58 height 8
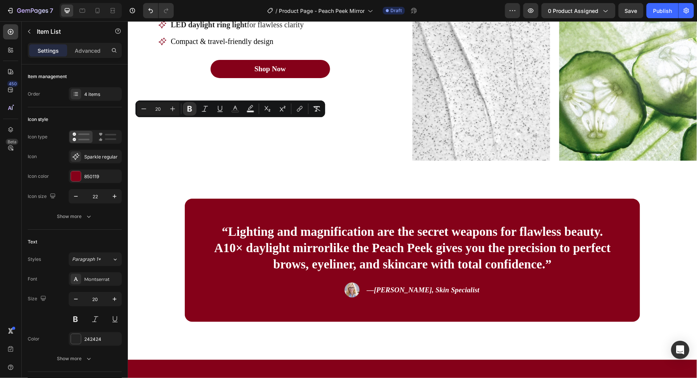
type input "16"
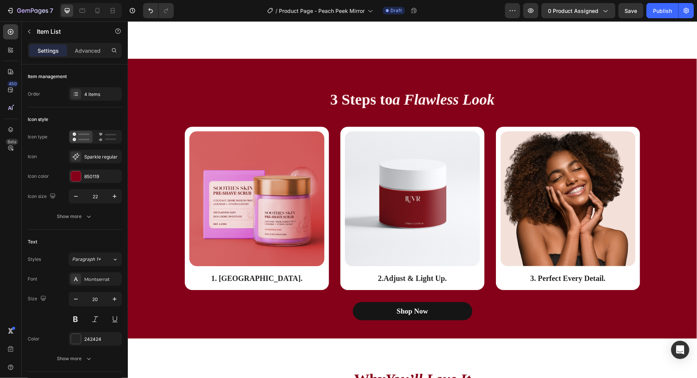
scroll to position [1027, 0]
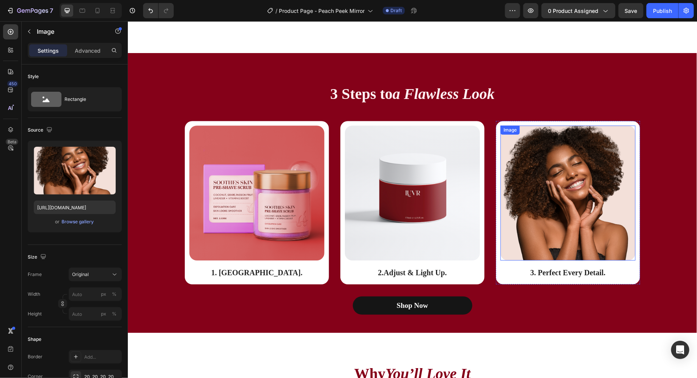
click at [549, 198] on img at bounding box center [567, 192] width 135 height 135
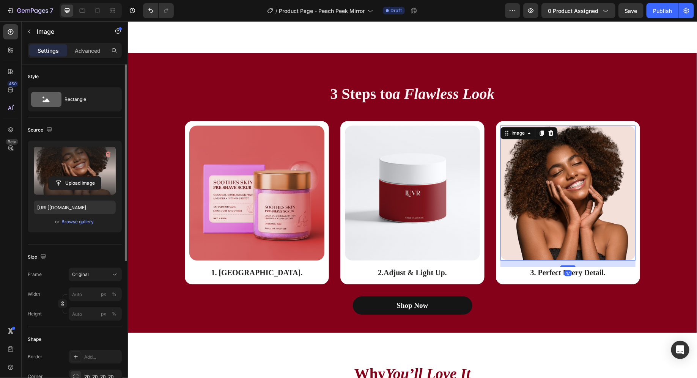
click at [58, 156] on label at bounding box center [75, 171] width 82 height 48
click at [58, 177] on input "file" at bounding box center [75, 183] width 52 height 13
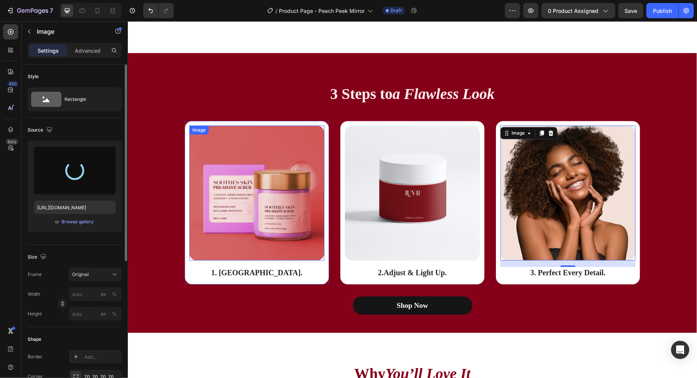
type input "[URL][DOMAIN_NAME]"
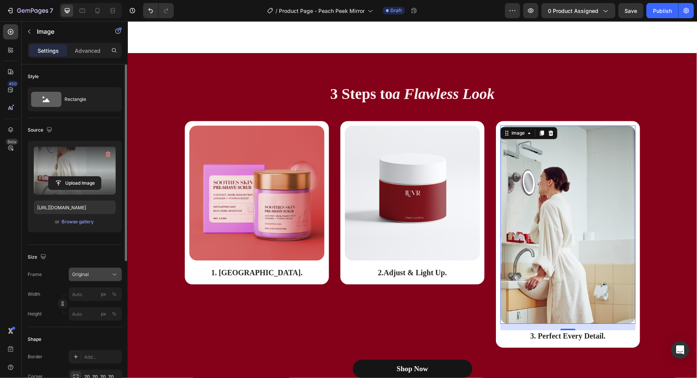
click at [93, 279] on button "Original" at bounding box center [95, 275] width 53 height 14
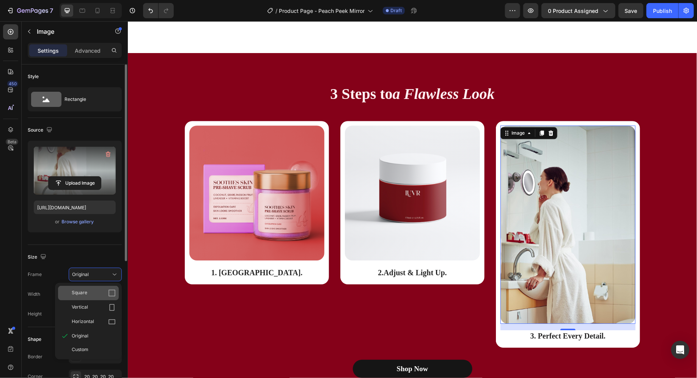
click at [96, 289] on div "Square" at bounding box center [94, 293] width 44 height 8
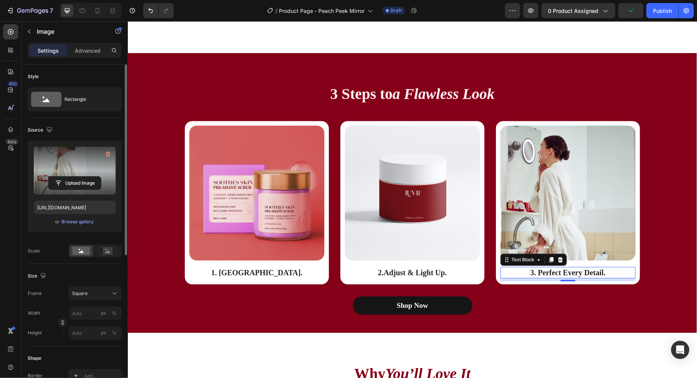
click at [535, 271] on p "3. Perfect Every Detail." at bounding box center [568, 272] width 134 height 10
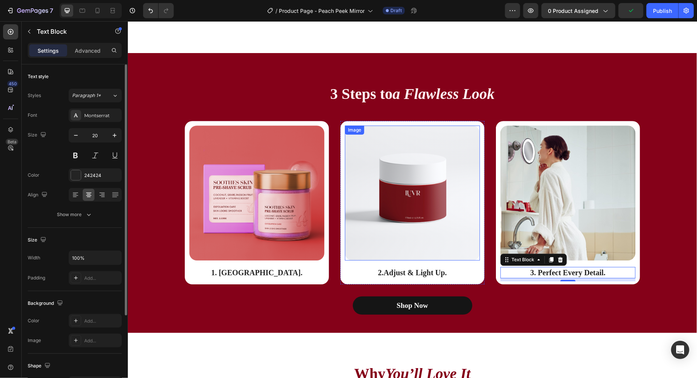
click at [416, 208] on img at bounding box center [411, 192] width 135 height 135
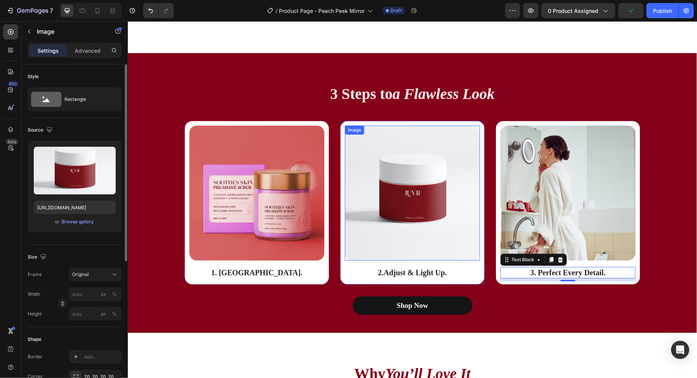
click at [416, 208] on img at bounding box center [411, 192] width 135 height 135
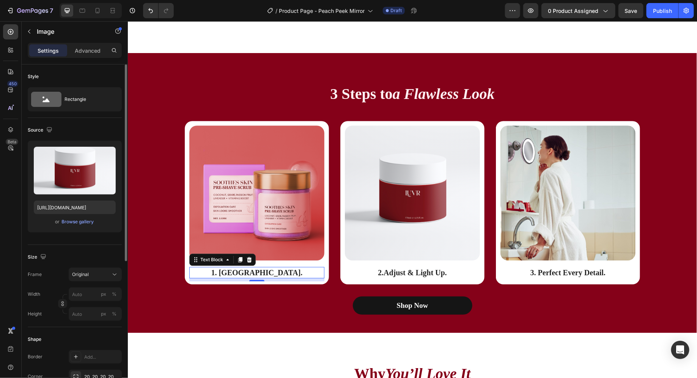
click at [242, 269] on p "1. [GEOGRAPHIC_DATA]." at bounding box center [257, 272] width 134 height 10
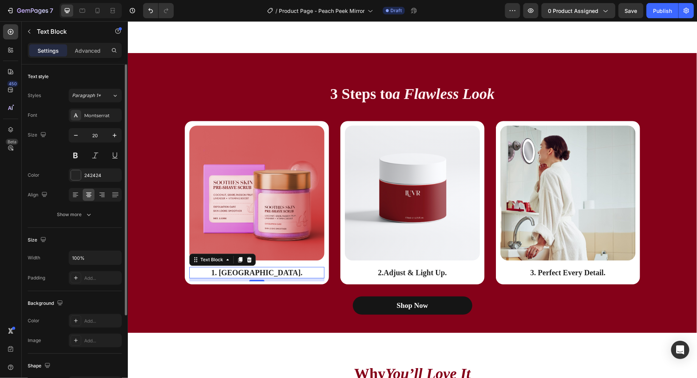
click at [242, 269] on p "1. [GEOGRAPHIC_DATA]." at bounding box center [257, 272] width 134 height 10
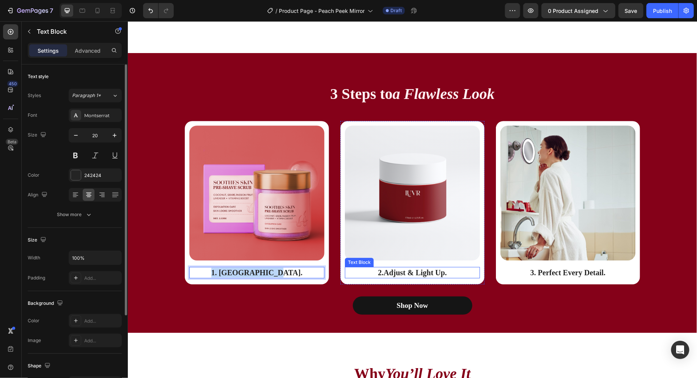
click at [402, 272] on strong "Adjust & Light Up" at bounding box center [413, 272] width 61 height 8
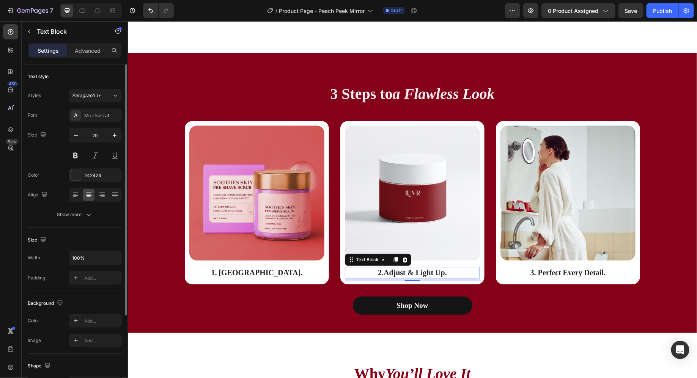
click at [402, 272] on strong "Adjust & Light Up" at bounding box center [413, 272] width 61 height 8
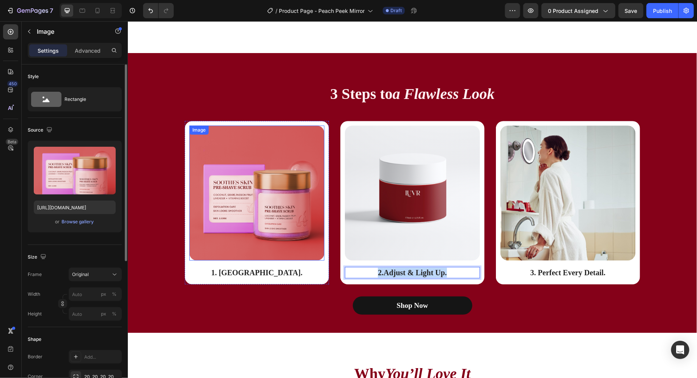
click at [256, 165] on img at bounding box center [256, 192] width 135 height 135
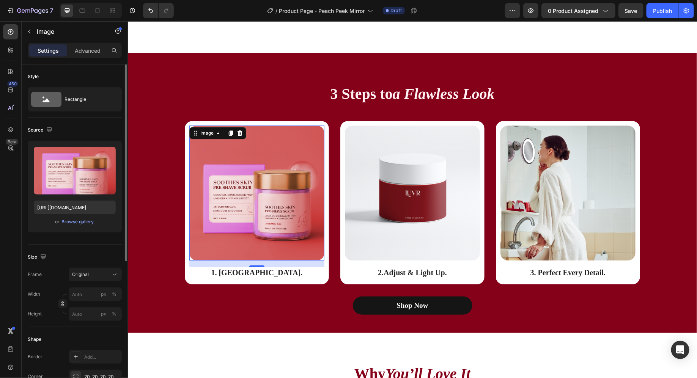
click at [260, 107] on div "3 Steps to a Flawless Look Heading" at bounding box center [411, 96] width 455 height 27
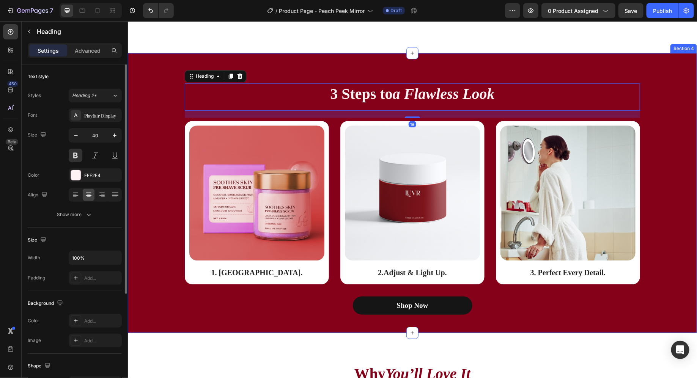
click at [161, 73] on div "3 Steps to a Flawless Look Heading 19 Row Image 1. [GEOGRAPHIC_DATA]. Text Bloc…" at bounding box center [411, 193] width 569 height 280
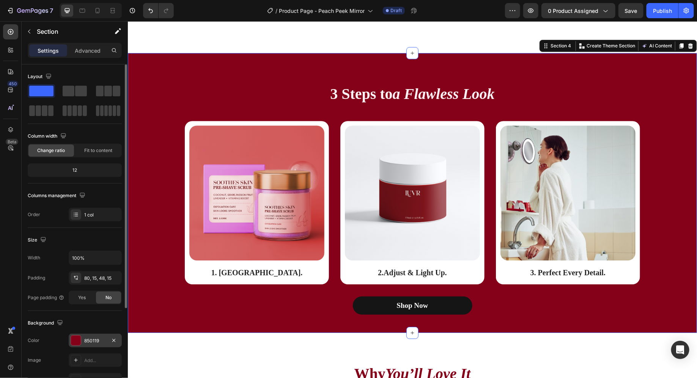
click at [88, 341] on div "850119" at bounding box center [95, 341] width 22 height 7
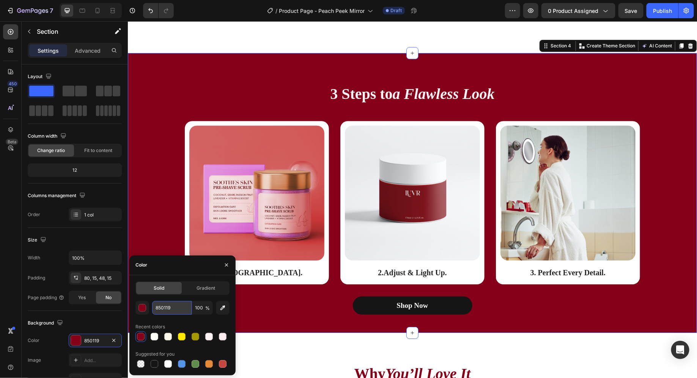
click at [162, 310] on input "850119" at bounding box center [171, 308] width 39 height 14
